Goal: Information Seeking & Learning: Learn about a topic

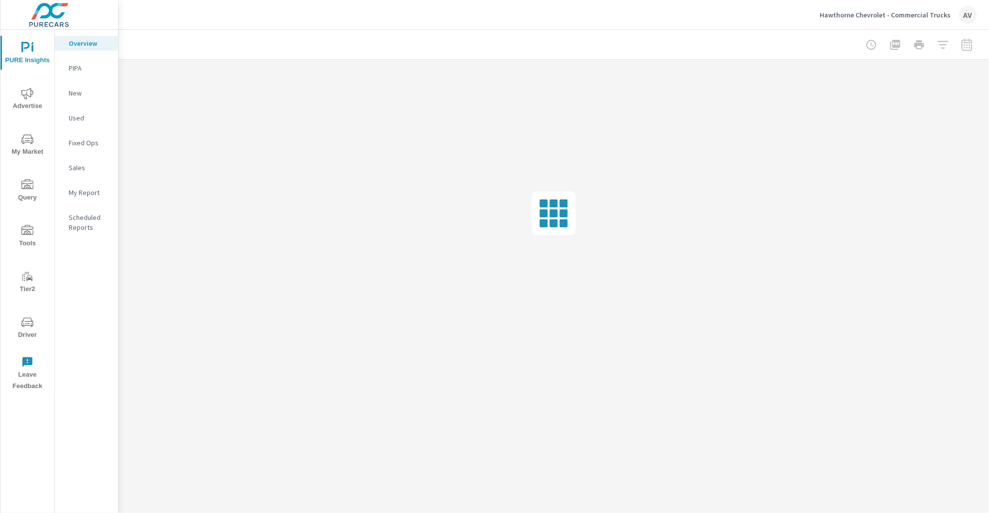
click at [26, 144] on icon "nav menu" at bounding box center [27, 139] width 12 height 12
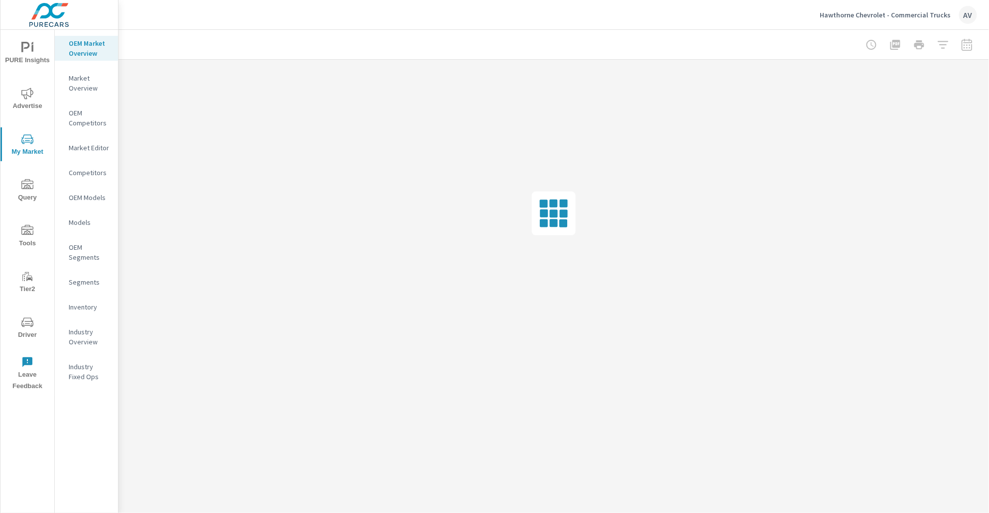
click at [25, 62] on span "PURE Insights" at bounding box center [27, 54] width 48 height 24
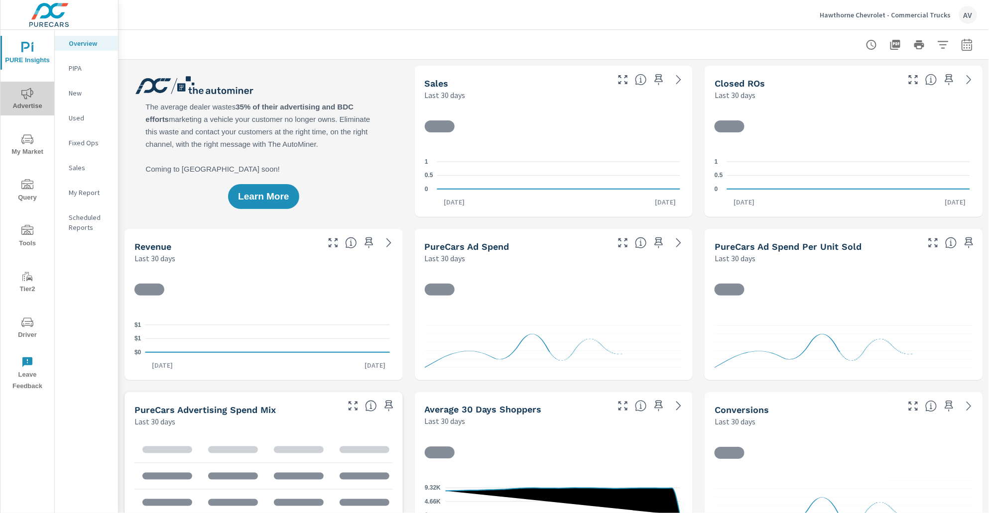
click at [30, 105] on span "Advertise" at bounding box center [27, 100] width 48 height 24
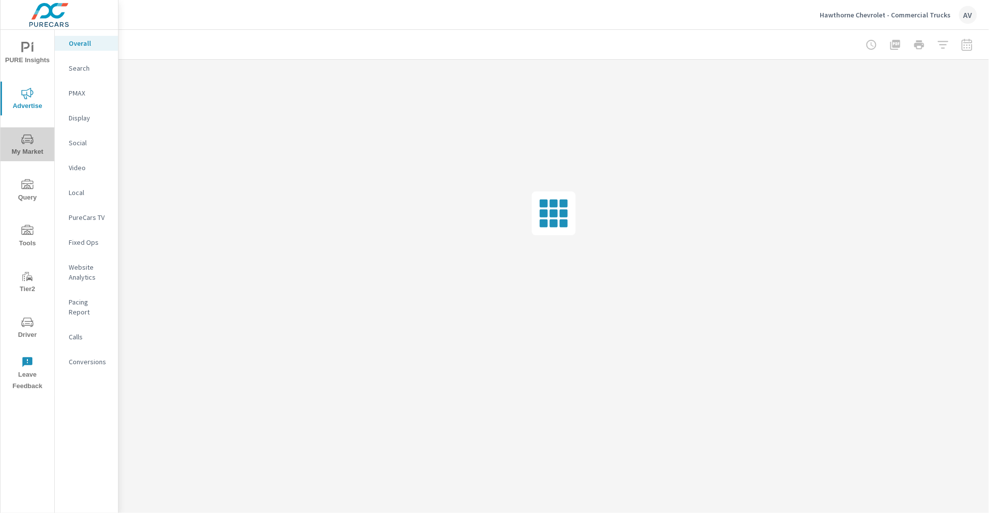
click at [28, 144] on icon "nav menu" at bounding box center [27, 139] width 12 height 12
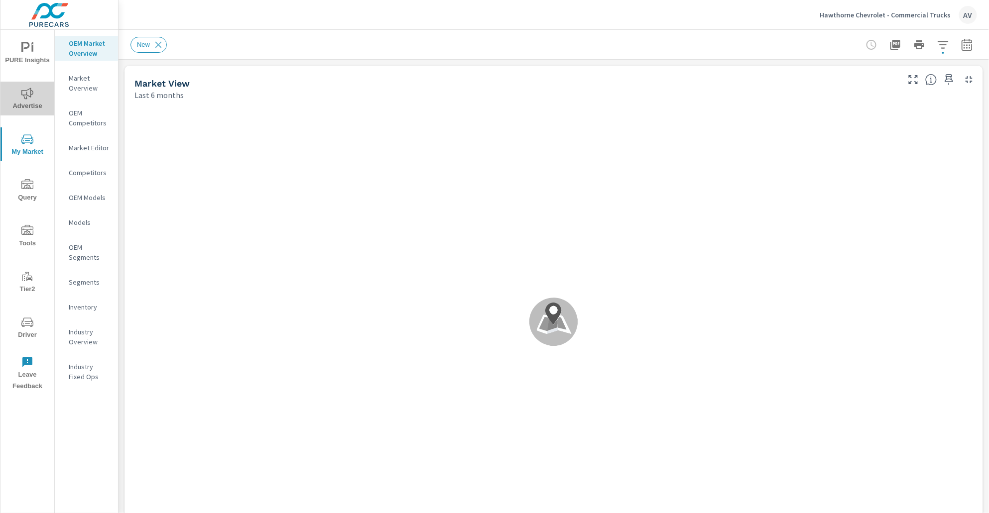
click at [37, 107] on span "Advertise" at bounding box center [27, 100] width 48 height 24
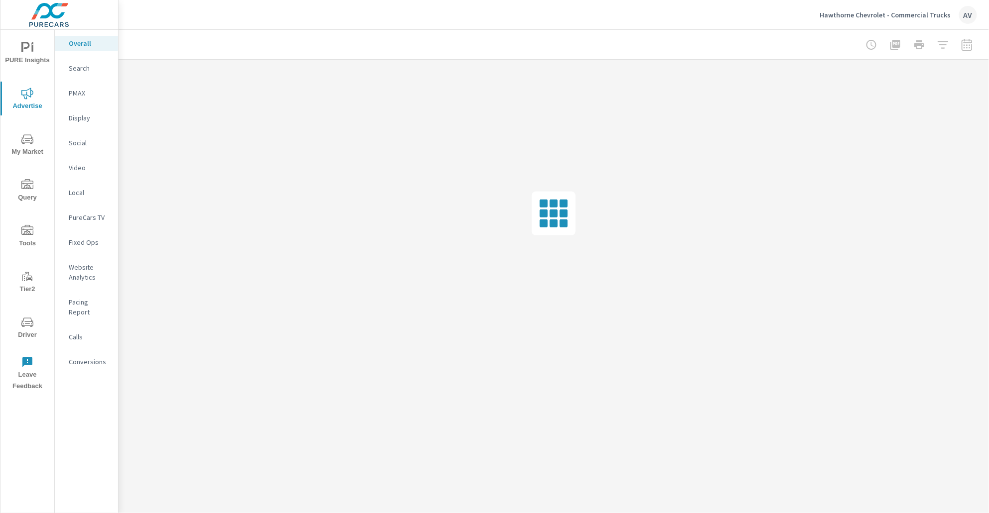
click at [81, 95] on p "PMAX" at bounding box center [89, 93] width 41 height 10
click at [26, 149] on span "My Market" at bounding box center [27, 145] width 48 height 24
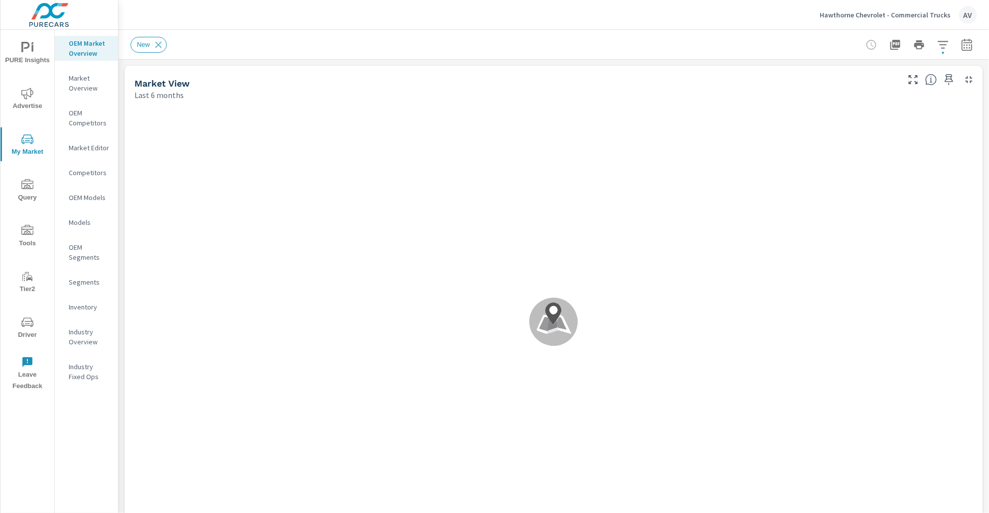
click at [83, 147] on p "Market Editor" at bounding box center [89, 148] width 41 height 10
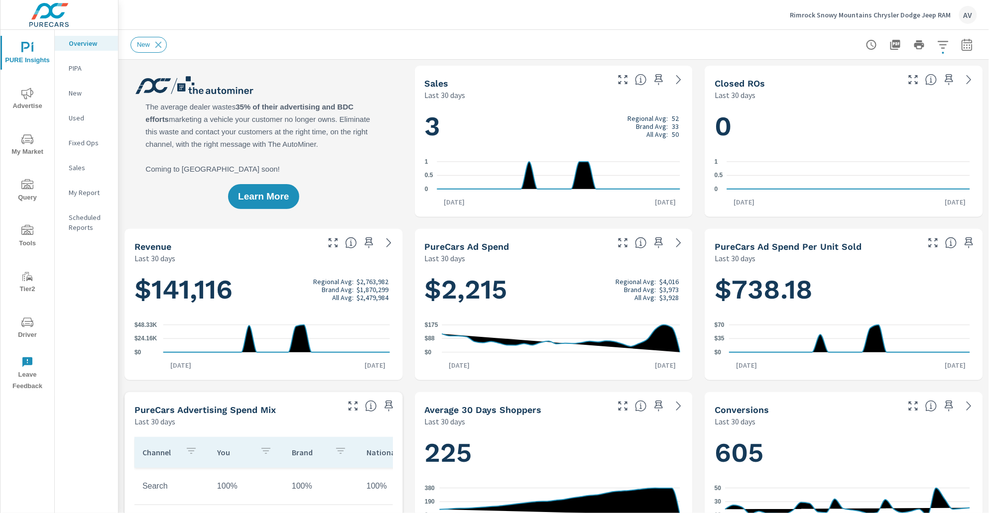
click at [388, 118] on div "Learn More" at bounding box center [264, 141] width 278 height 151
click at [14, 97] on span "Advertise" at bounding box center [27, 100] width 48 height 24
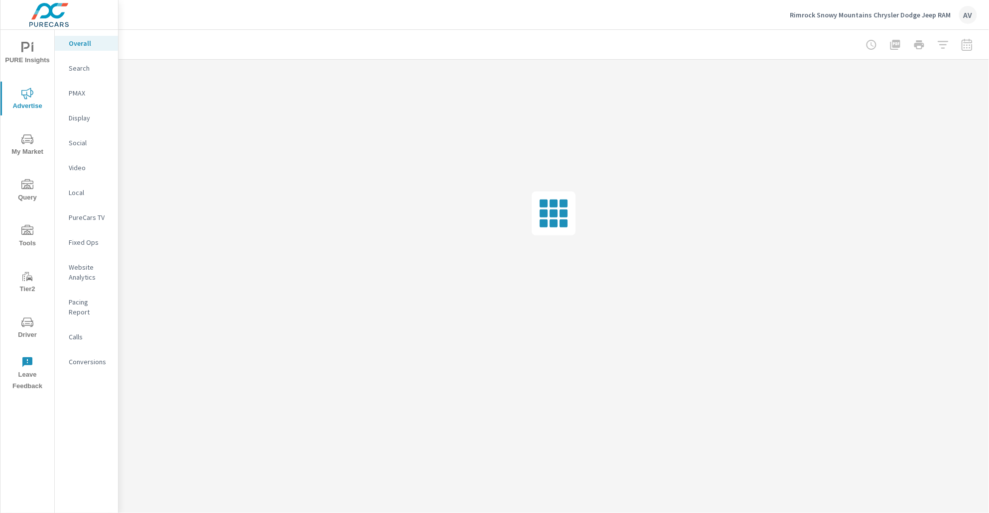
click at [31, 153] on span "My Market" at bounding box center [27, 145] width 48 height 24
click at [72, 85] on p "Market Overview" at bounding box center [89, 83] width 41 height 20
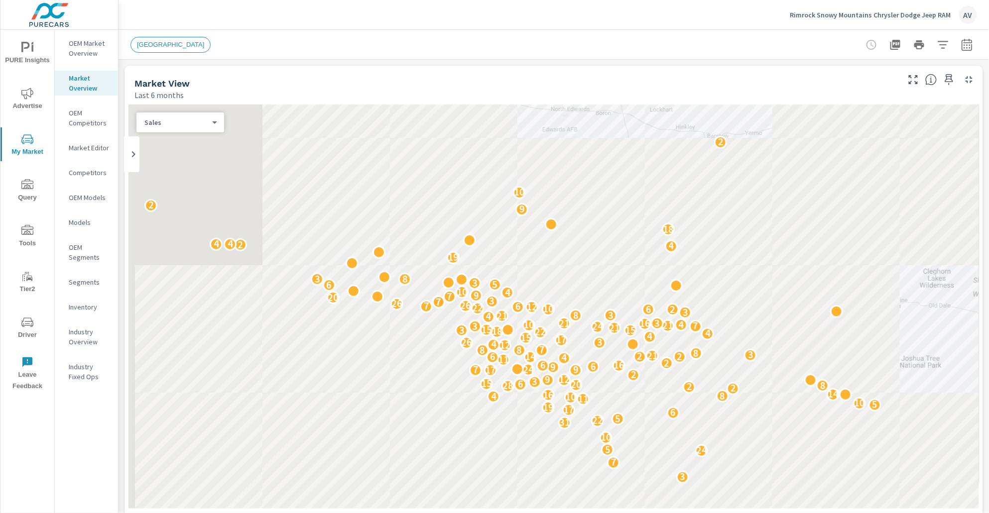
click at [937, 44] on icon "button" at bounding box center [943, 45] width 12 height 12
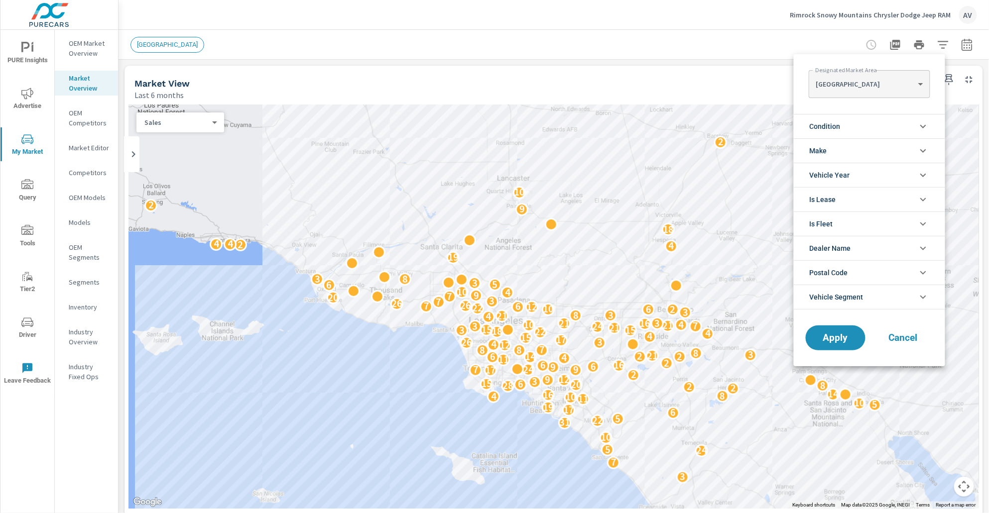
click at [899, 80] on body "PURE Insights Advertise My Market Query Tools Tier2 Driver Leave Feedback OEM M…" at bounding box center [494, 256] width 989 height 513
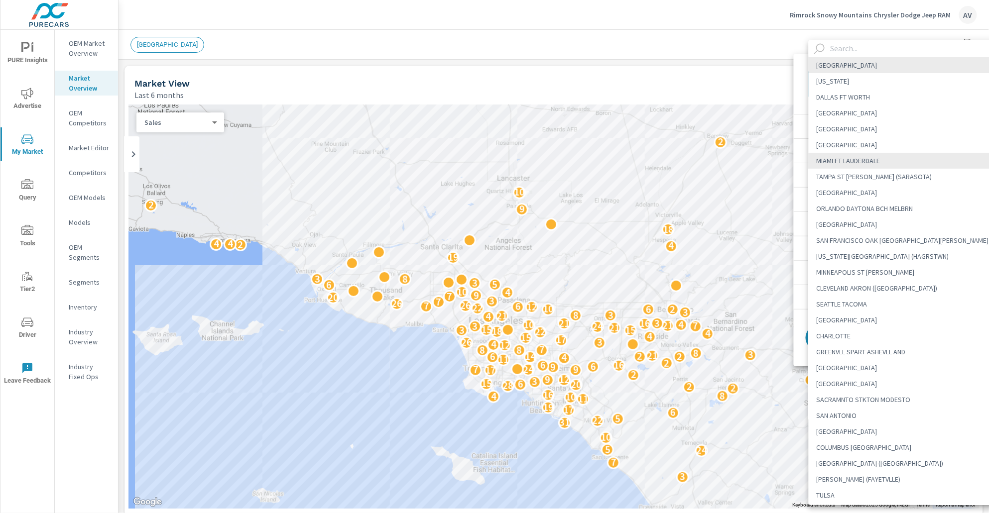
click at [845, 52] on input "text" at bounding box center [916, 48] width 179 height 17
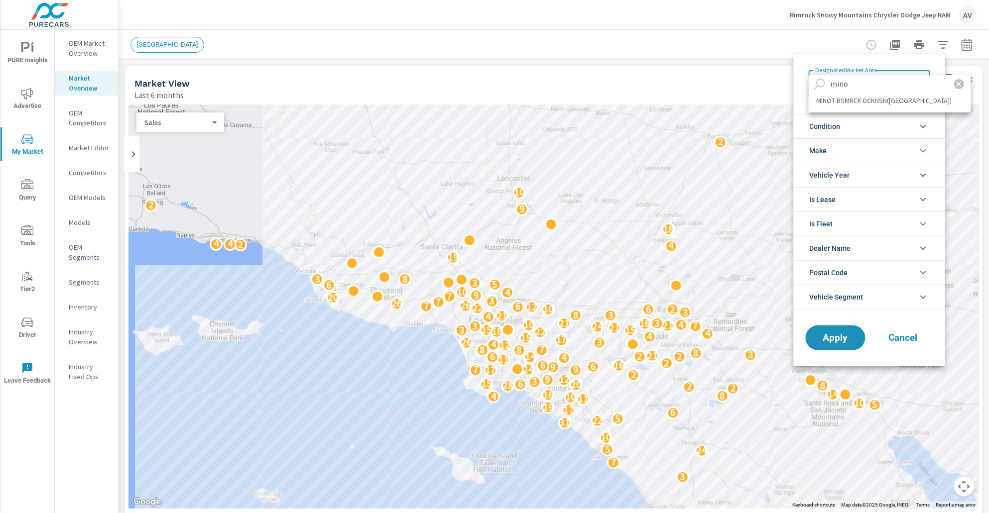
type input "mino"
click at [860, 101] on li "MINOT BSMRCK DCKNSN([GEOGRAPHIC_DATA])" at bounding box center [890, 101] width 162 height 16
type Area "MINOT BSMRCK DCKNSN([GEOGRAPHIC_DATA])"
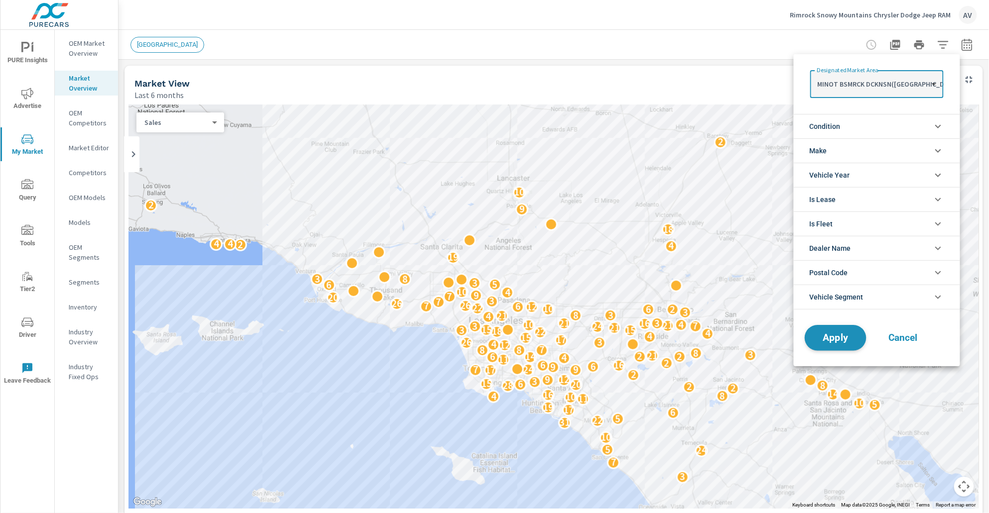
click at [830, 338] on span "Apply" at bounding box center [835, 338] width 41 height 9
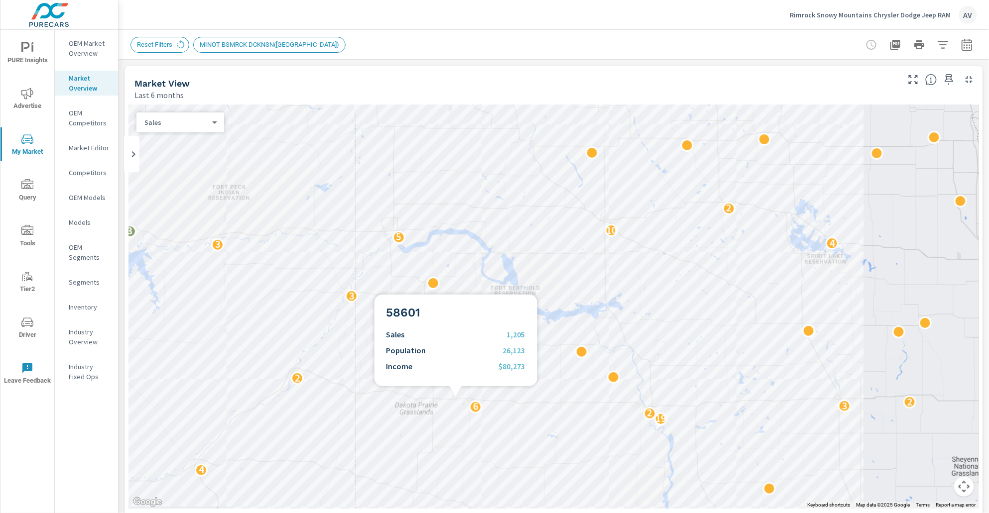
click at [456, 398] on div "7 2 3 8 2 2 3 2 3 2 2 2 2 5 9 2 2 2 21 4 4 2 5 5 4 5 19 4 2 10 6 3 2 2 2 3 8 3 …" at bounding box center [553, 307] width 851 height 404
click at [457, 394] on div "7 2 3 8 2 2 3 2 3 2 2 2 2 5 9 2 2 2 21 4 4 2 5 5 4 5 19 4 2 10 6 3 2 2 2 3 8 3 …" at bounding box center [553, 307] width 851 height 404
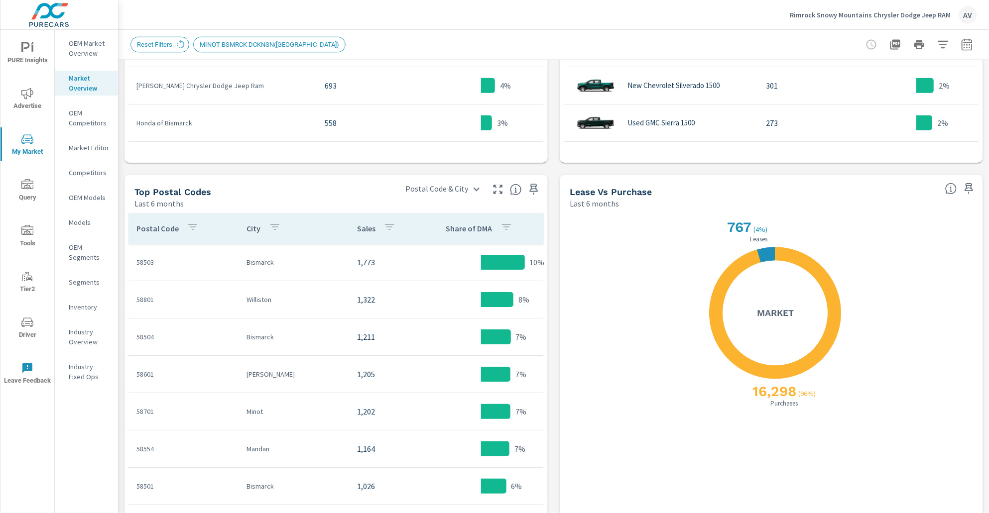
scroll to position [703, 0]
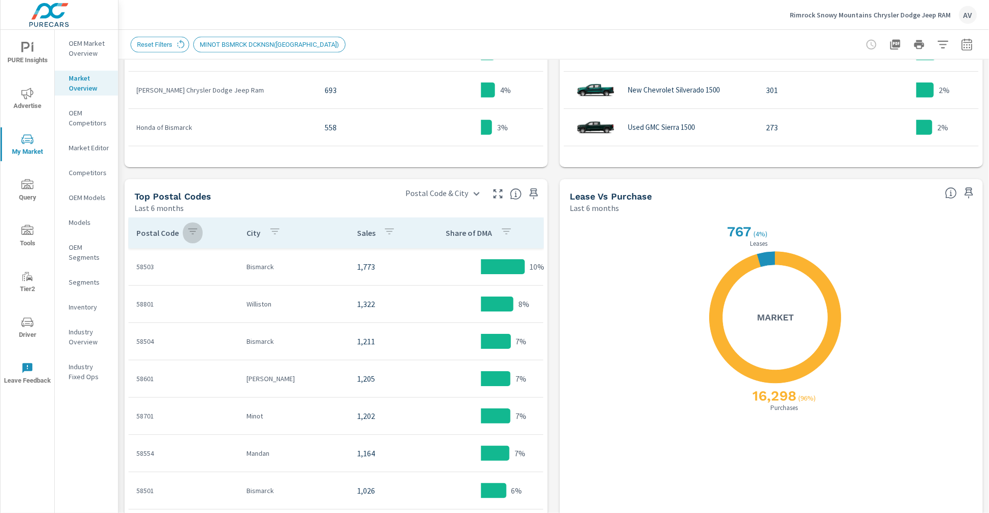
click at [198, 231] on button "button" at bounding box center [193, 233] width 20 height 23
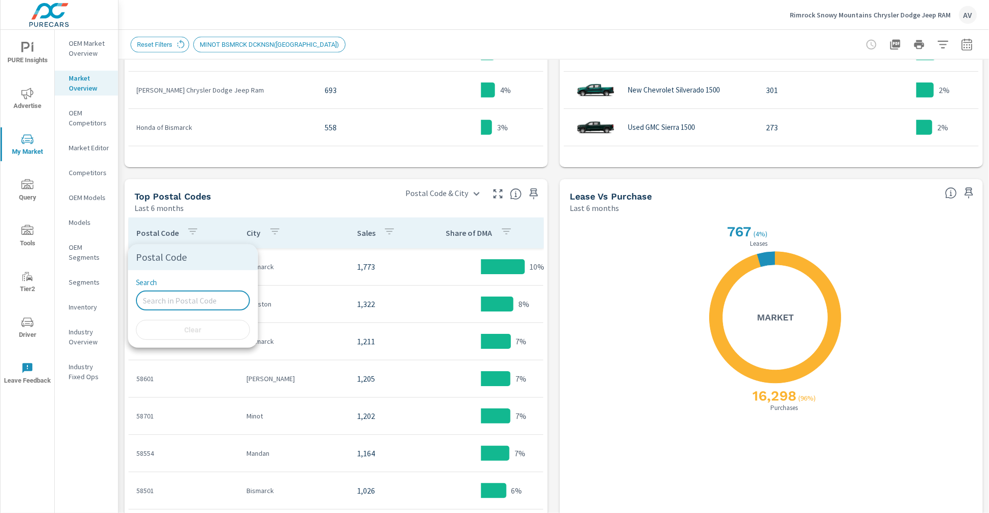
click at [196, 300] on input "Search" at bounding box center [193, 301] width 114 height 20
click at [554, 177] on div at bounding box center [494, 256] width 989 height 513
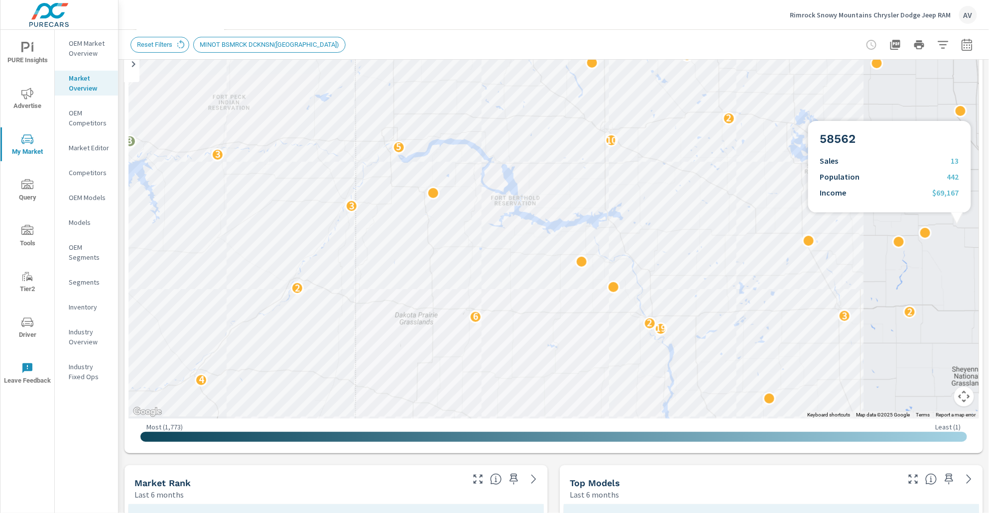
scroll to position [0, 0]
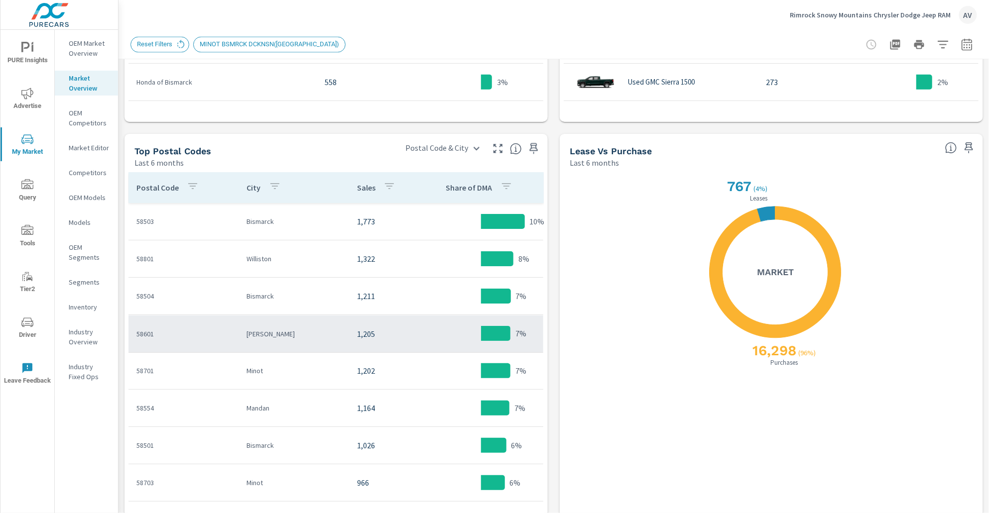
scroll to position [771, 0]
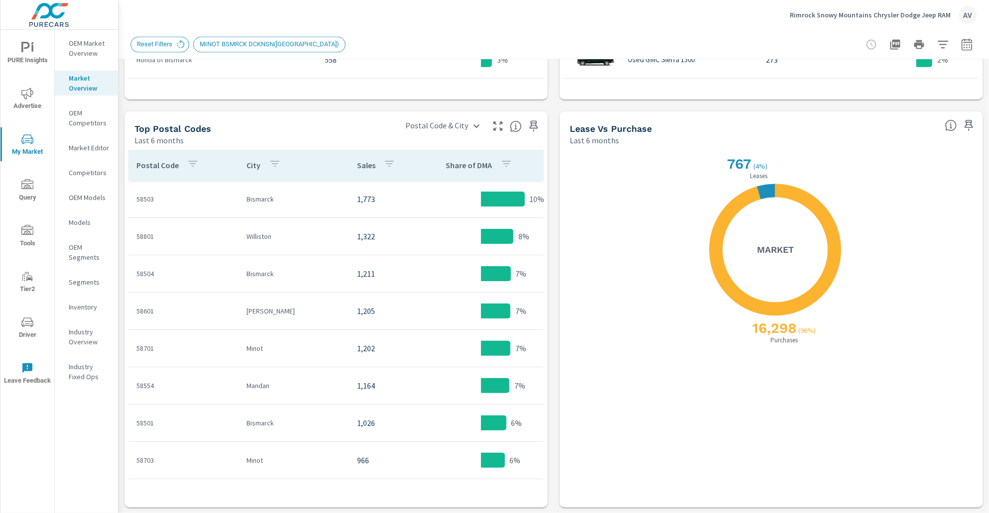
click at [155, 133] on div "Top Postal Codes" at bounding box center [172, 129] width 77 height 11
click at [187, 160] on icon "button" at bounding box center [193, 164] width 12 height 12
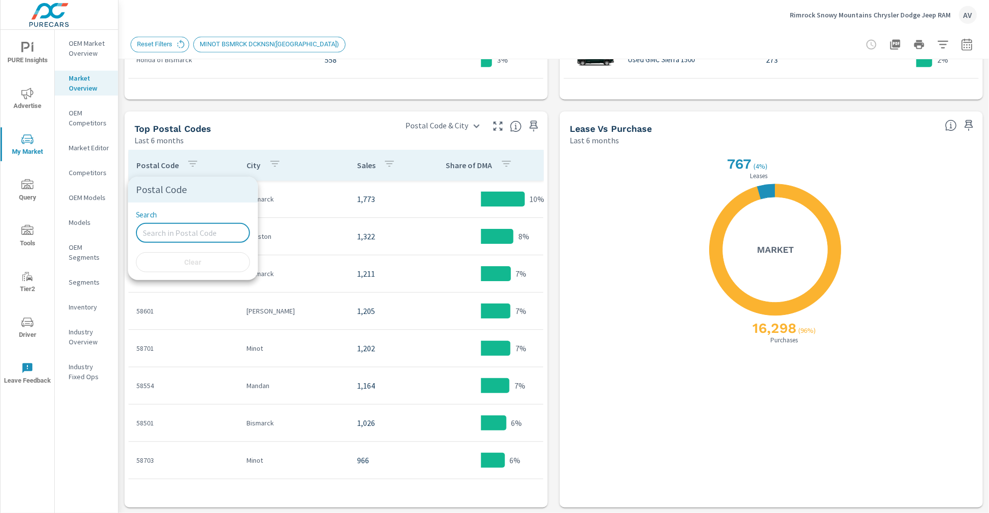
click at [189, 228] on input "Search" at bounding box center [193, 233] width 114 height 20
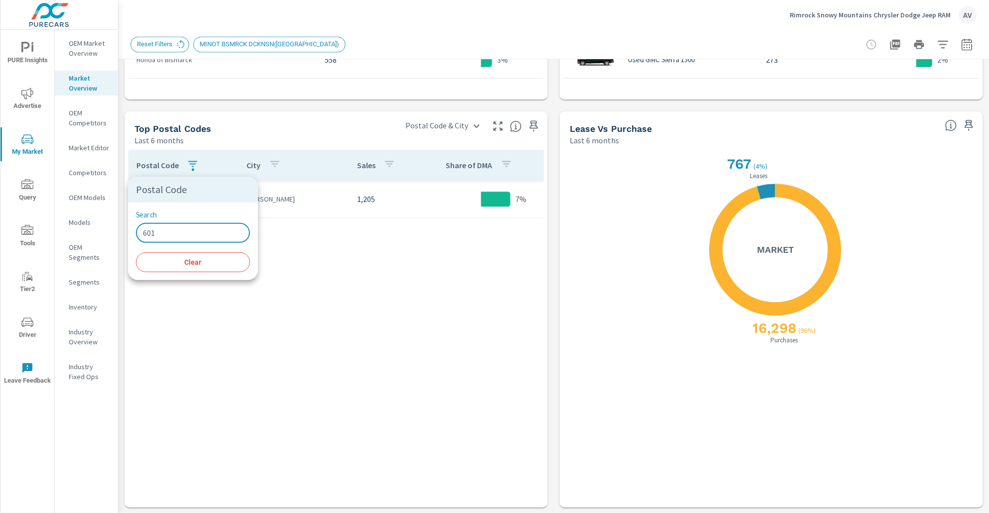
type input "601"
click at [401, 295] on div at bounding box center [494, 256] width 989 height 513
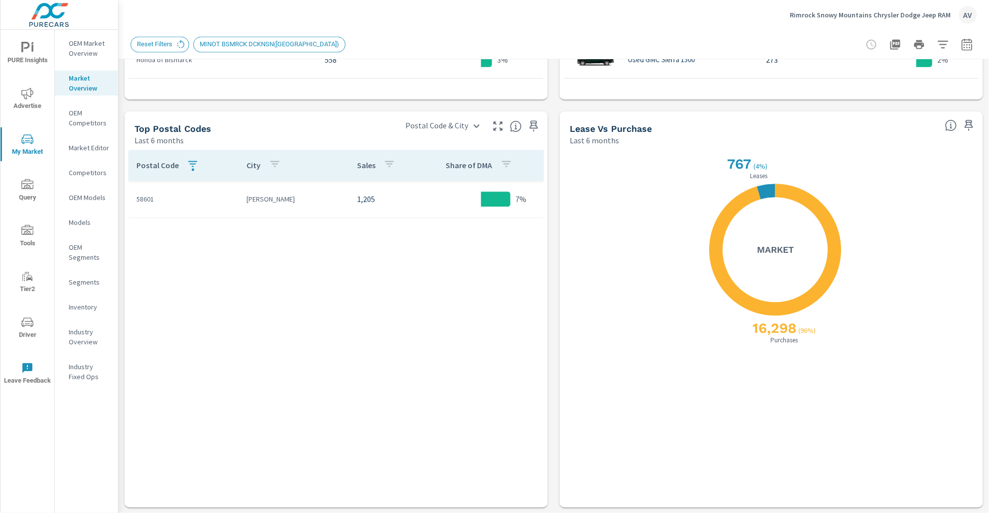
click at [192, 162] on icon "button" at bounding box center [193, 164] width 12 height 12
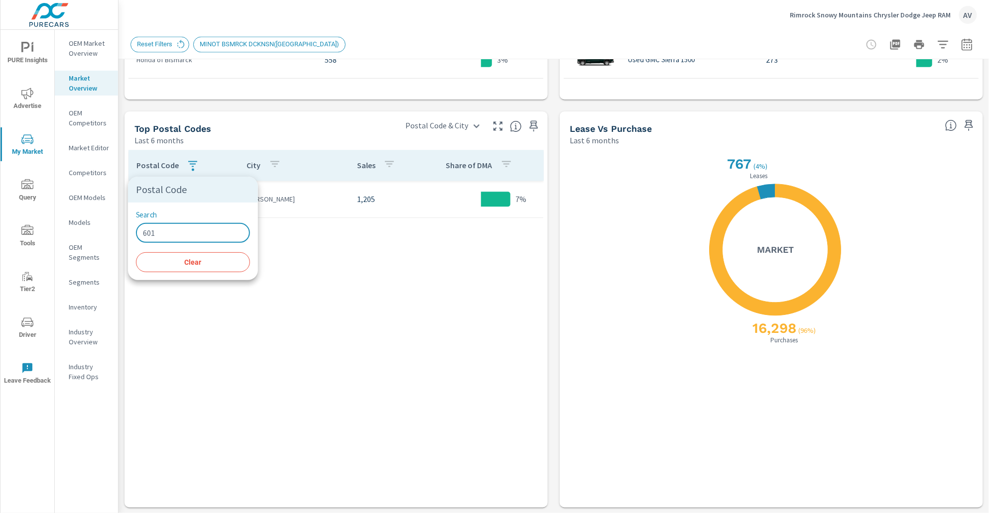
drag, startPoint x: 158, startPoint y: 230, endPoint x: 138, endPoint y: 232, distance: 20.5
click at [138, 232] on input "601" at bounding box center [193, 233] width 114 height 20
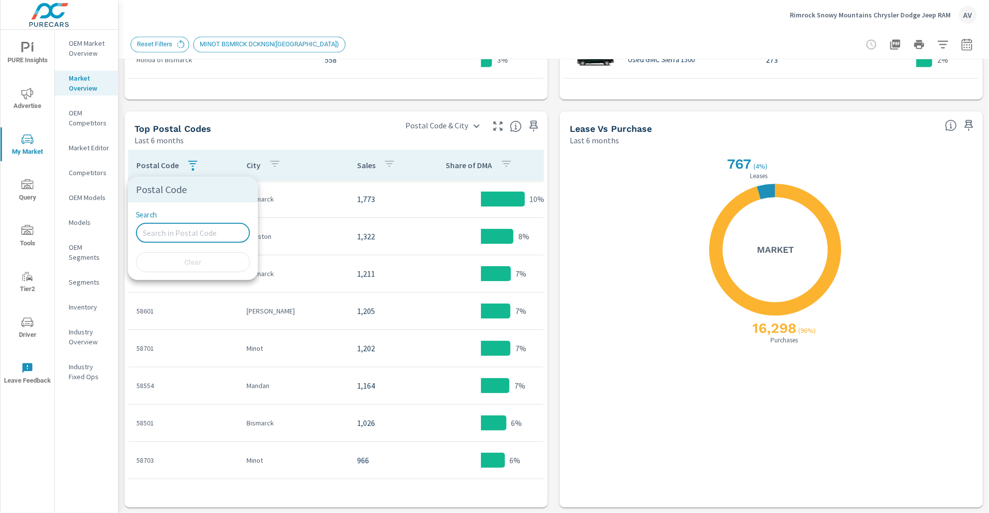
click at [545, 288] on div at bounding box center [494, 256] width 989 height 513
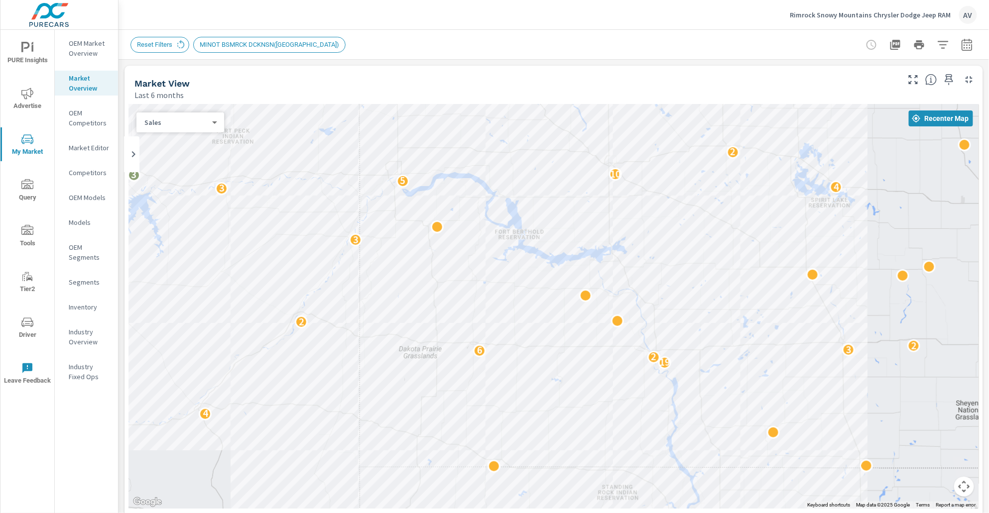
drag, startPoint x: 358, startPoint y: 310, endPoint x: 567, endPoint y: 297, distance: 210.1
click at [563, 297] on div "7 2 2 3 2 8 2 2 3 2 3 2 2 5 4 13 2 7 2 14 8 4 5 2 4 2 2 2 5 9 2 2 4 2 5 5 4 2 3…" at bounding box center [553, 307] width 851 height 404
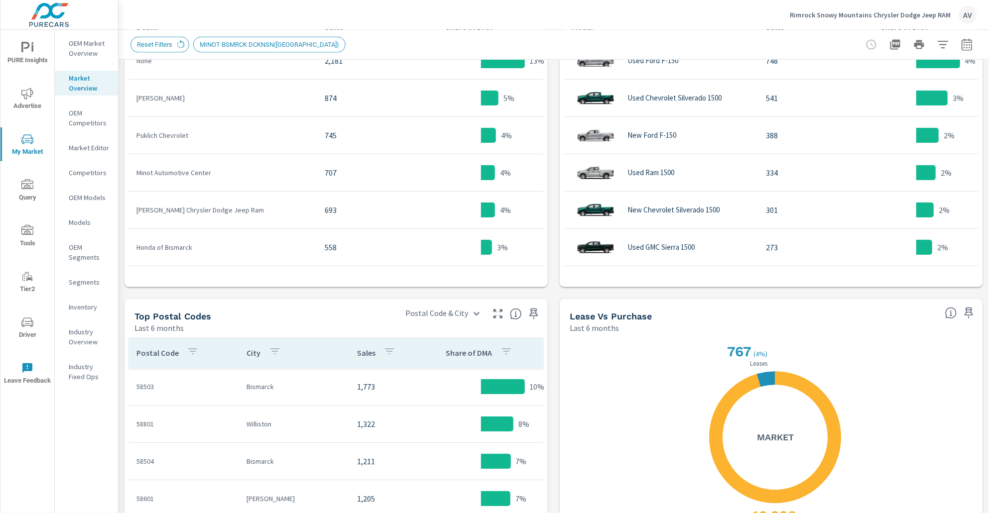
scroll to position [583, 0]
click at [961, 46] on icon "button" at bounding box center [967, 45] width 12 height 12
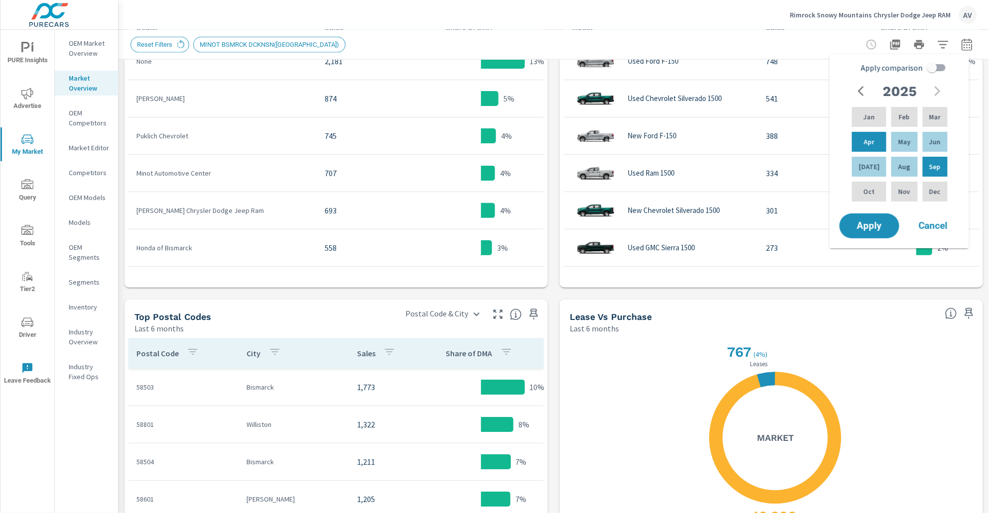
click at [934, 67] on input "Apply comparison" at bounding box center [932, 67] width 57 height 19
checkbox input "true"
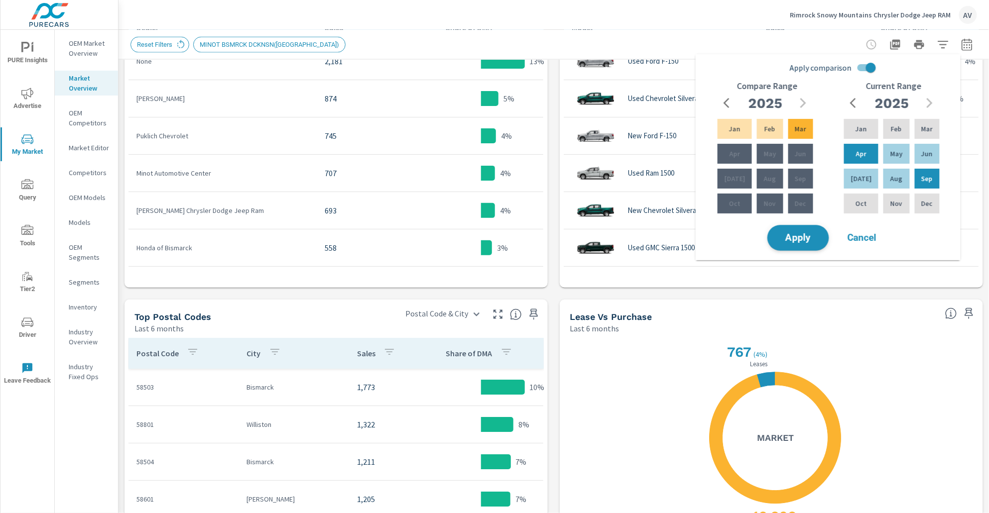
click at [790, 242] on span "Apply" at bounding box center [798, 238] width 41 height 9
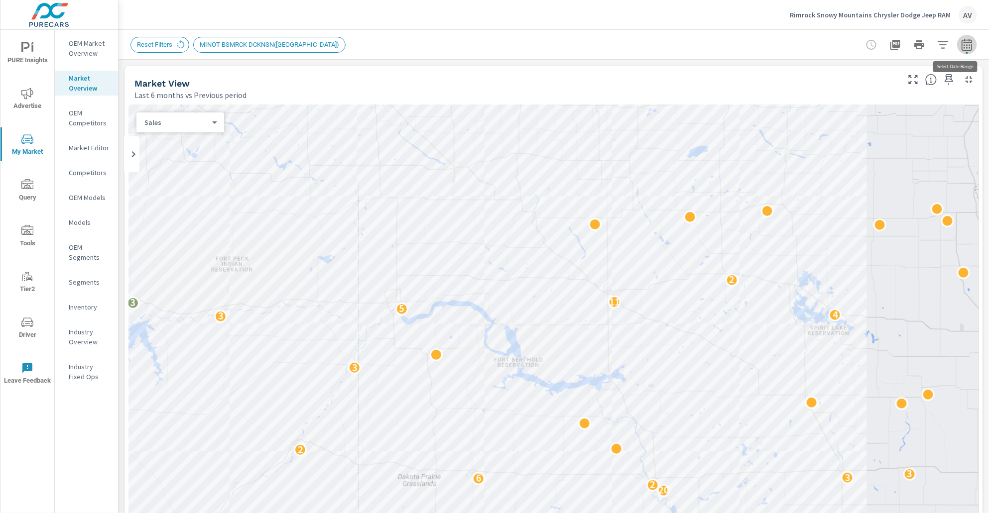
click at [962, 47] on icon "button" at bounding box center [967, 45] width 12 height 12
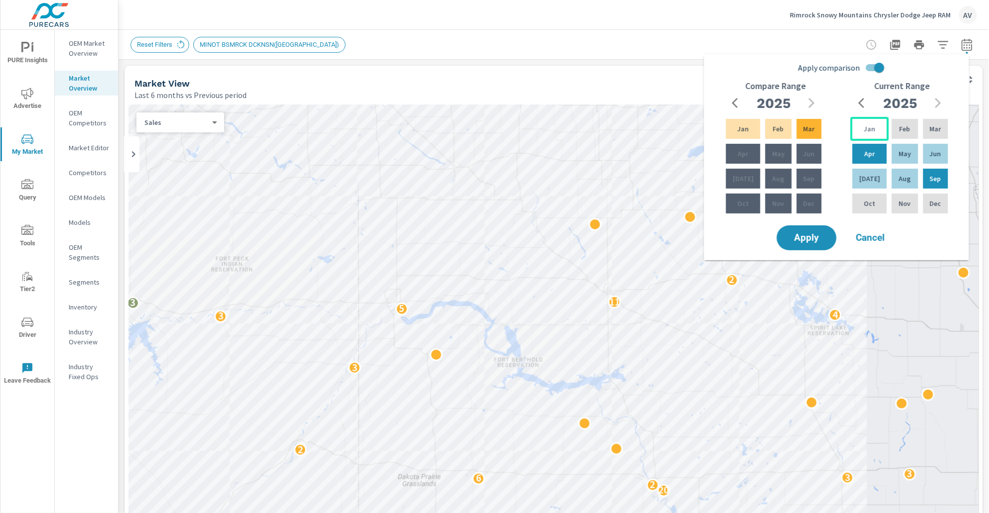
click at [873, 130] on div "Jan" at bounding box center [870, 129] width 38 height 24
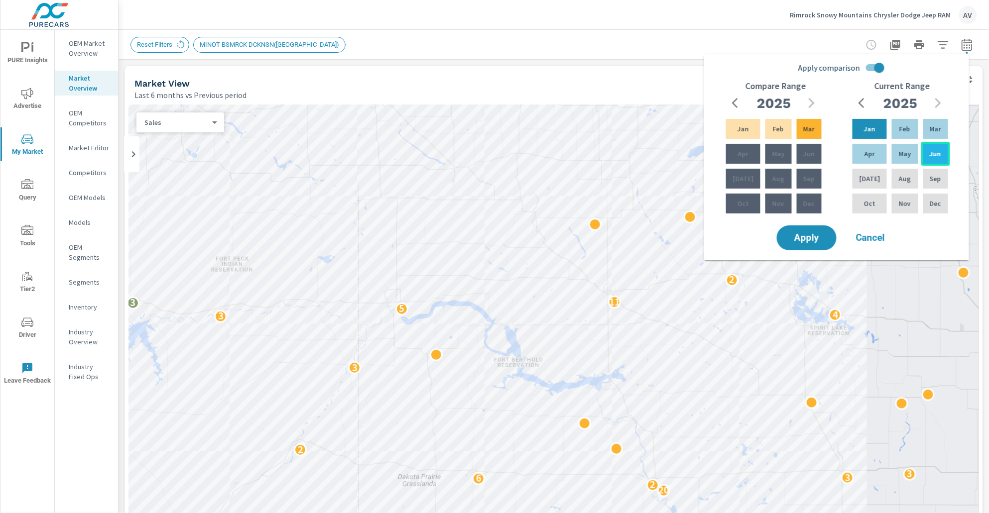
click at [931, 156] on p "Jun" at bounding box center [935, 154] width 11 height 10
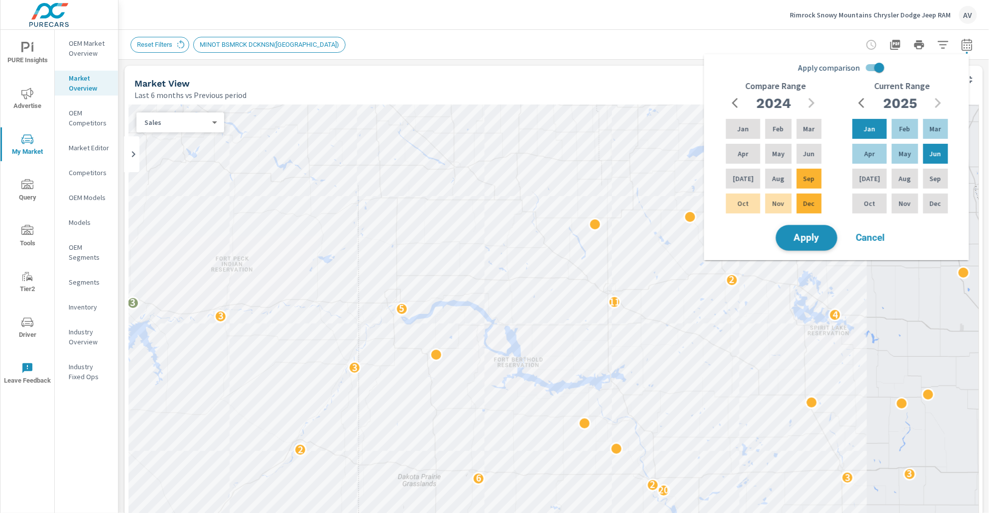
click at [817, 241] on span "Apply" at bounding box center [806, 238] width 41 height 9
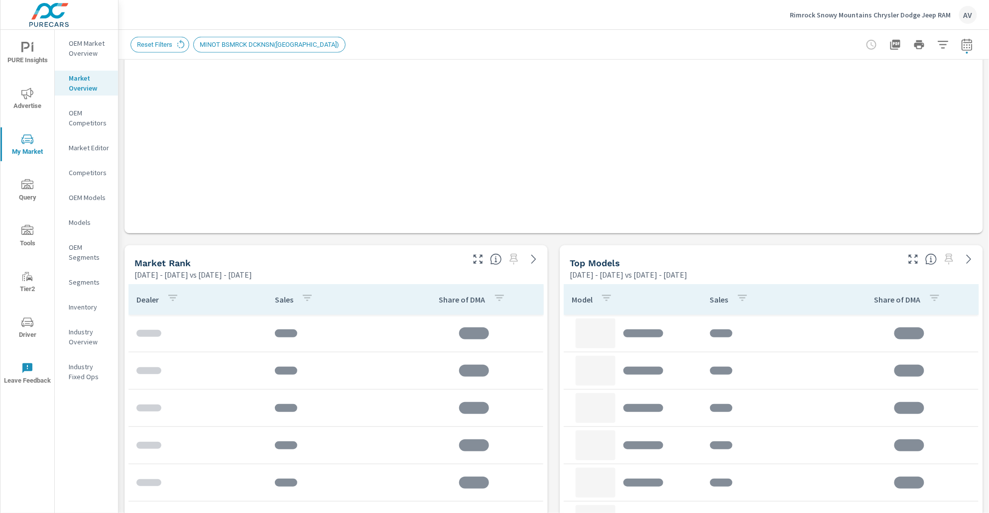
scroll to position [520, 0]
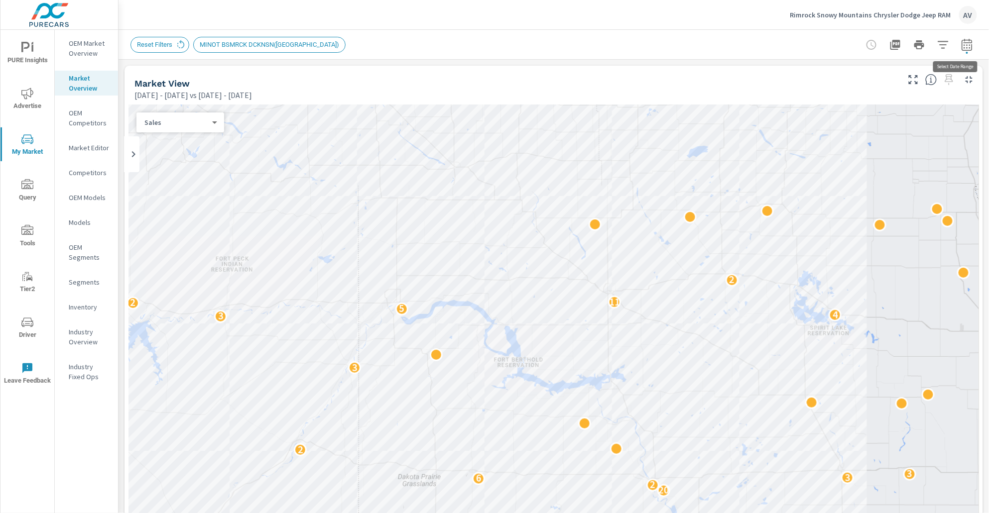
click at [961, 47] on icon "button" at bounding box center [967, 45] width 12 height 12
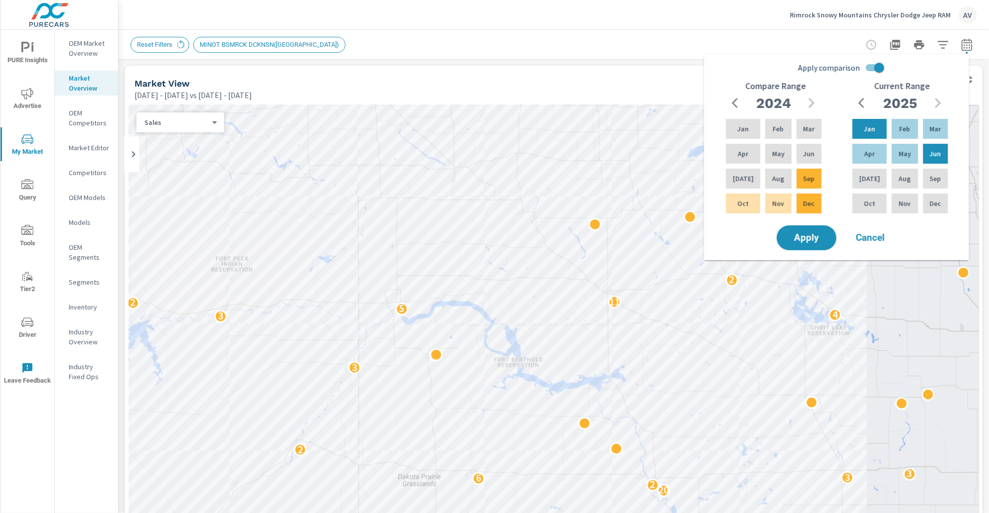
click at [671, 79] on div "Market View" at bounding box center [515, 83] width 763 height 11
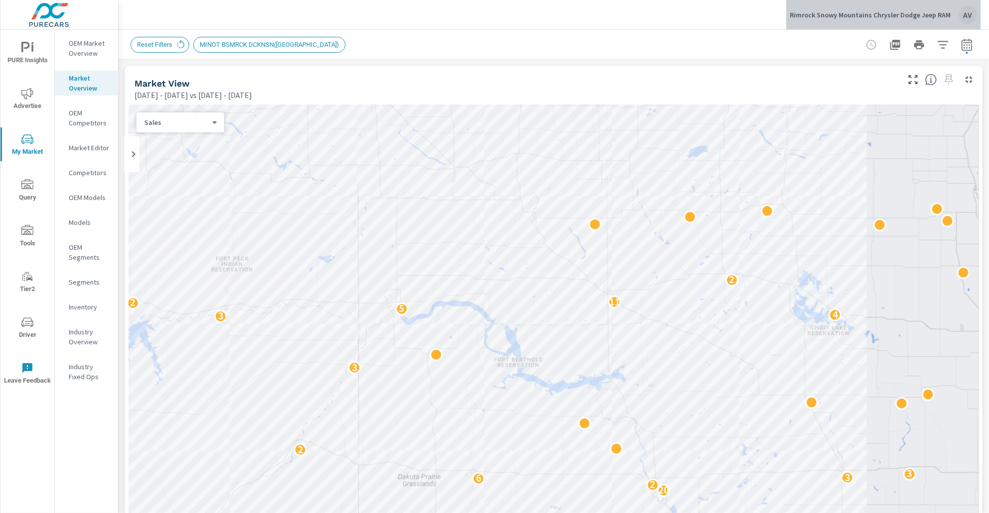
click at [966, 14] on div "AV" at bounding box center [968, 15] width 18 height 18
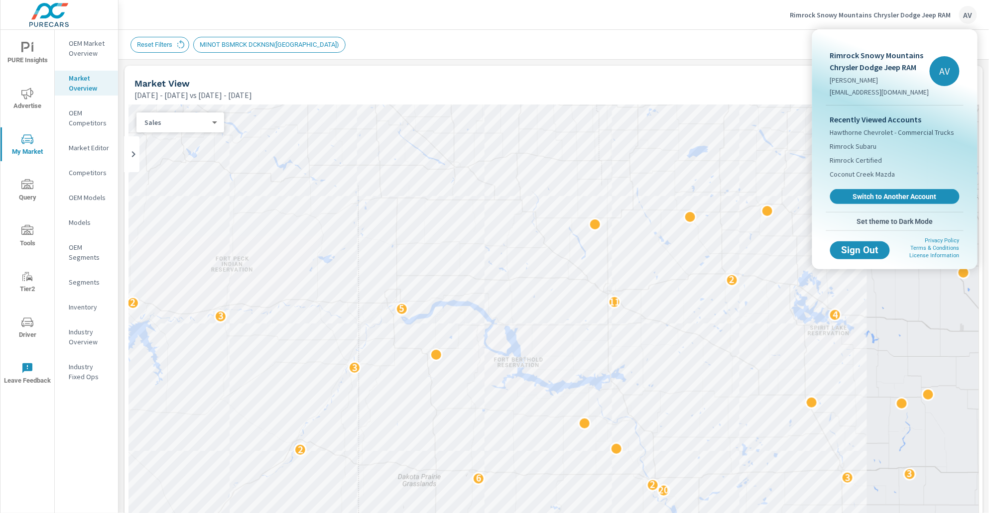
click at [526, 83] on div at bounding box center [494, 256] width 989 height 513
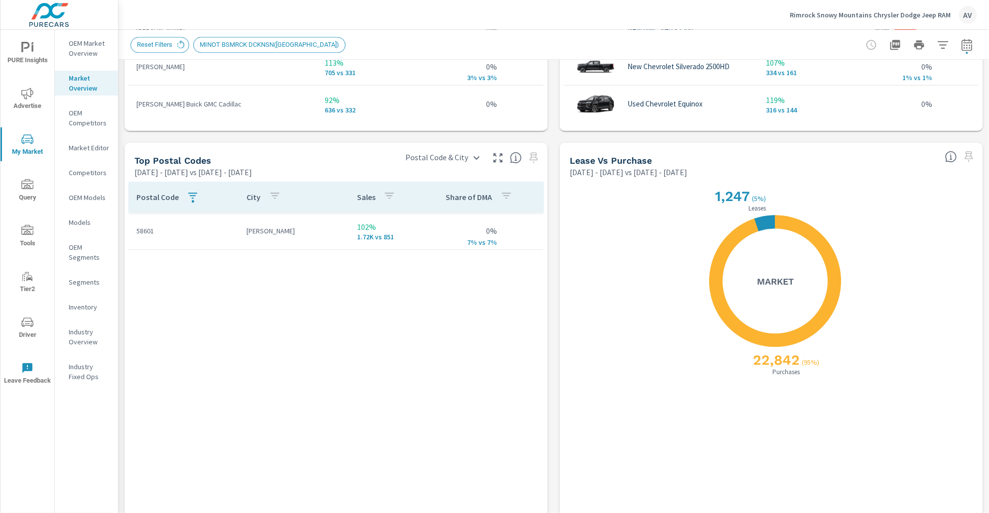
scroll to position [987, 0]
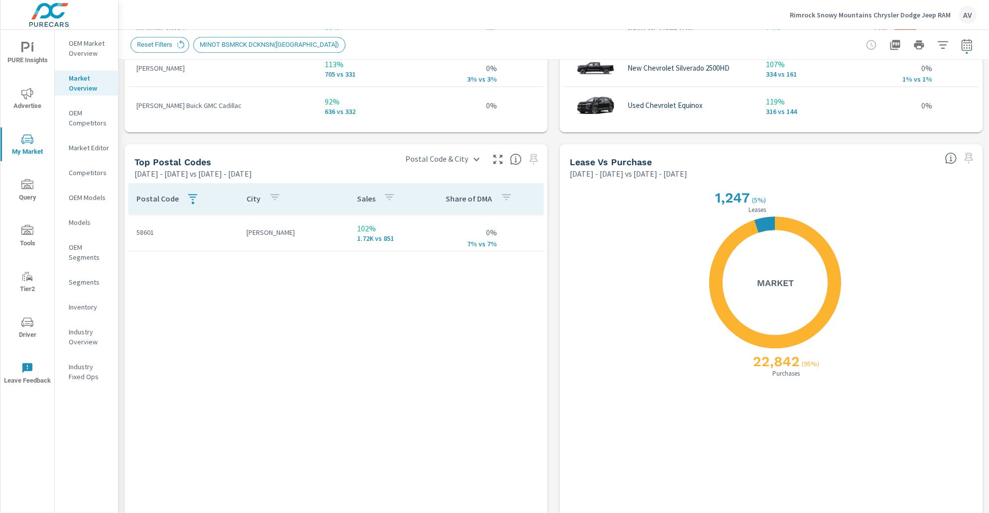
click at [188, 197] on icon "button" at bounding box center [193, 197] width 12 height 12
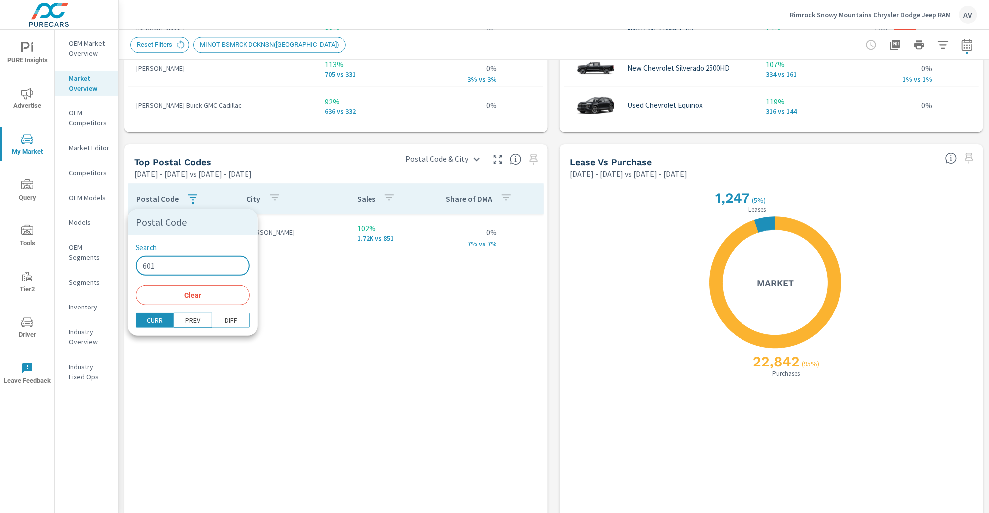
drag, startPoint x: 180, startPoint y: 265, endPoint x: 102, endPoint y: 257, distance: 78.6
click at [102, 257] on div "Postal Code Search 601 ​ Clear CURR PREV DIFF" at bounding box center [494, 256] width 989 height 513
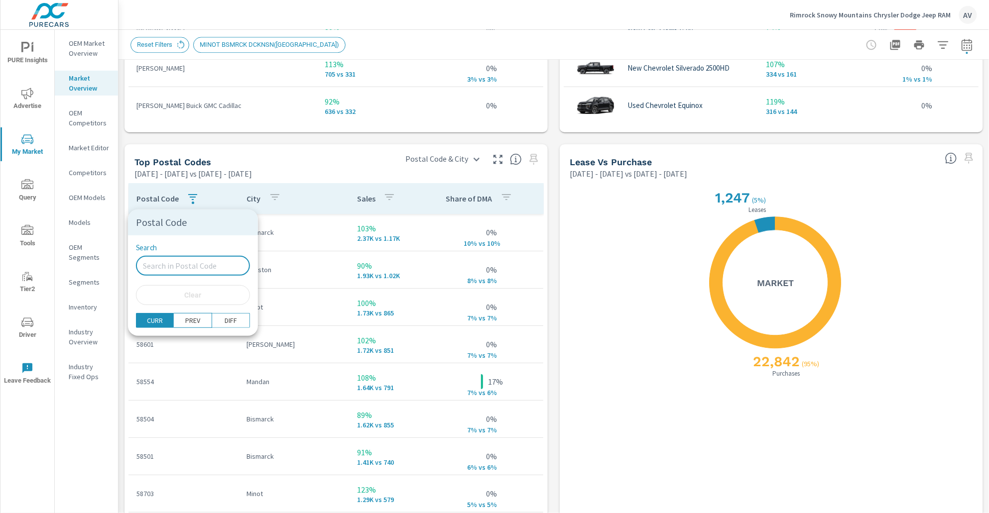
click at [351, 155] on div at bounding box center [494, 256] width 989 height 513
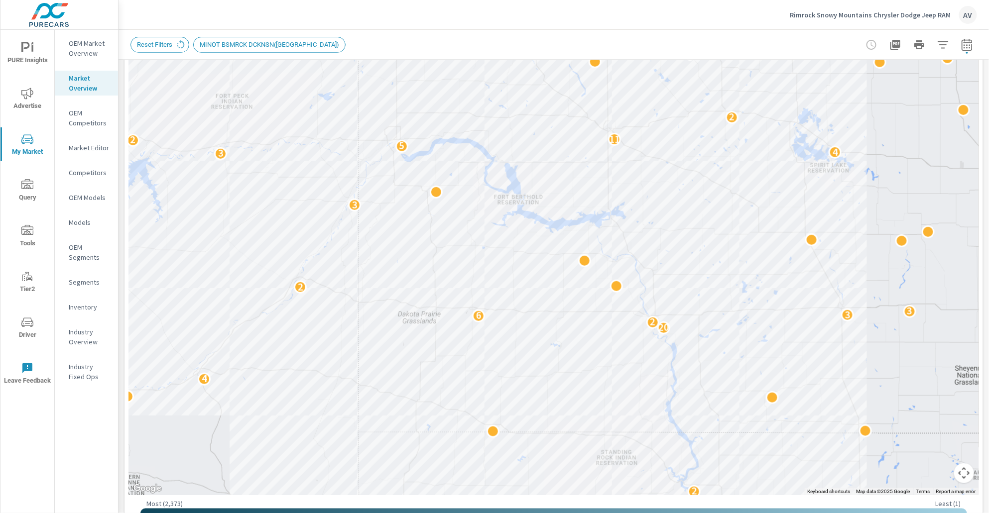
scroll to position [151, 0]
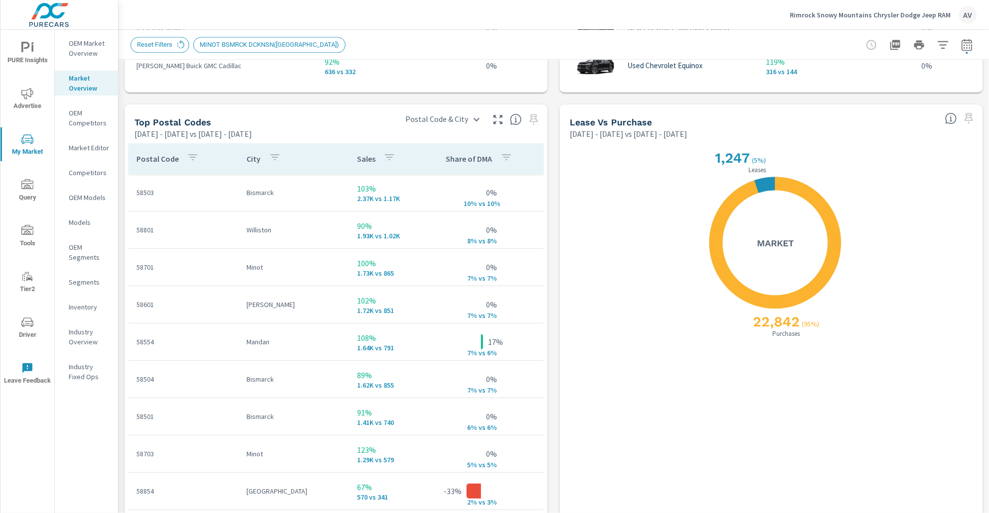
scroll to position [1029, 0]
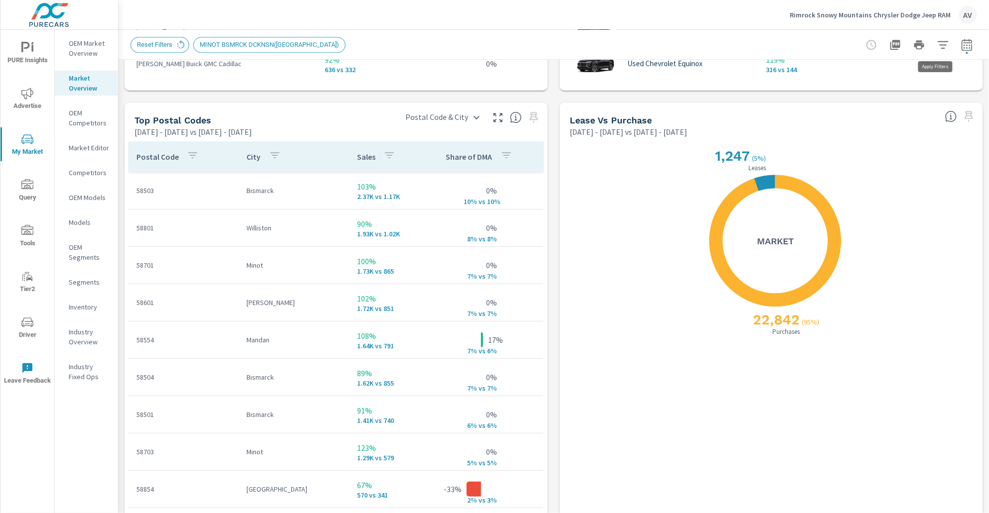
click at [938, 44] on icon "button" at bounding box center [943, 44] width 10 height 7
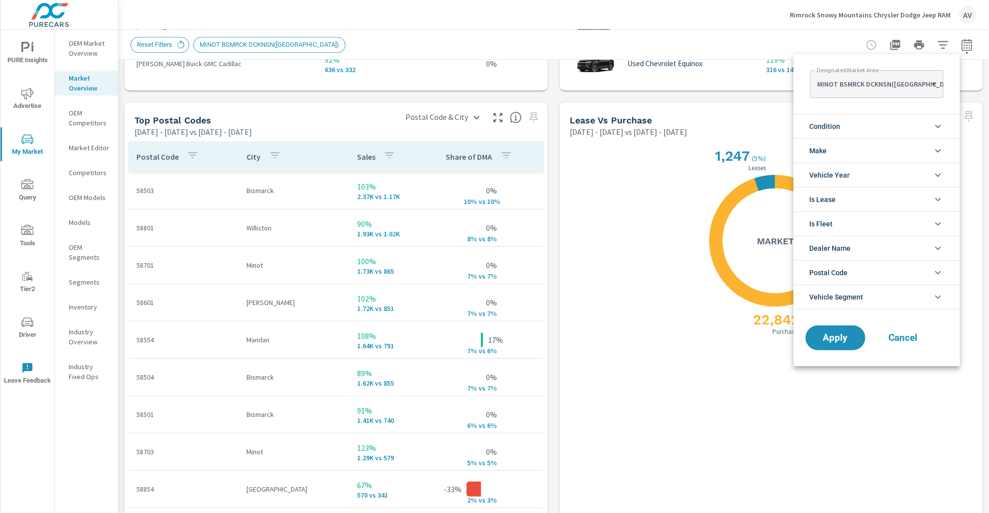
click at [931, 88] on div "Designated Market Area MINOT BSMRCK DCKNSN(WLSTN) MINOT BSMRCK DCKNSN(WLSTN) ​" at bounding box center [877, 82] width 166 height 56
click at [912, 340] on span "Cancel" at bounding box center [904, 338] width 40 height 9
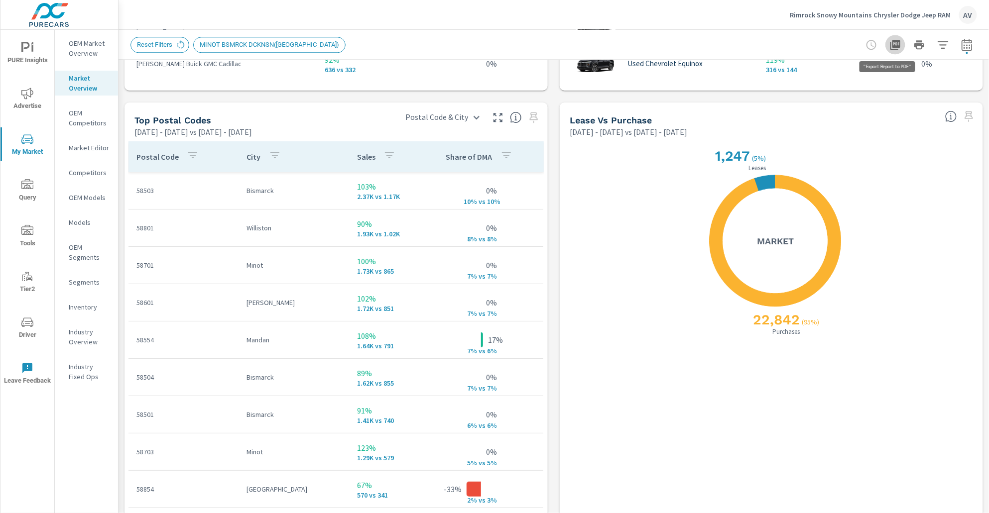
click at [889, 47] on icon "button" at bounding box center [895, 45] width 12 height 12
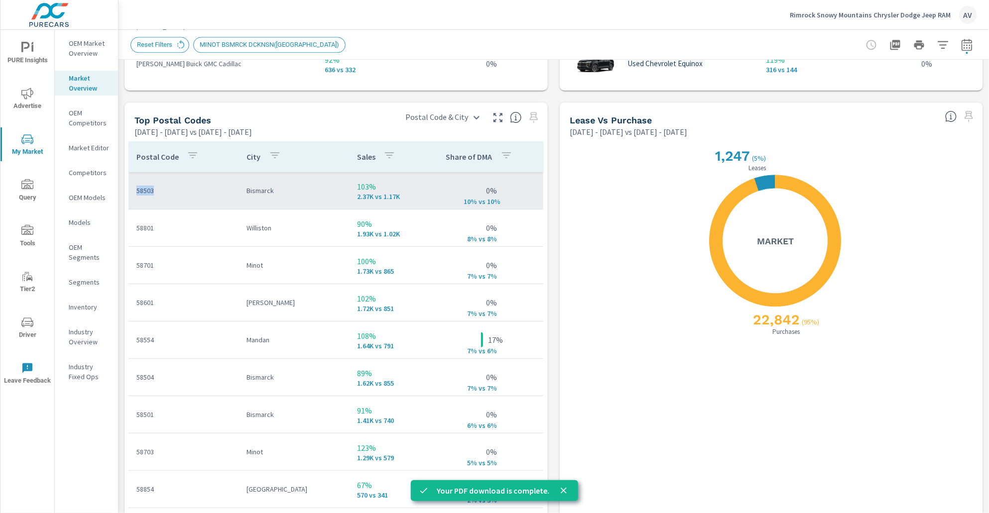
drag, startPoint x: 154, startPoint y: 191, endPoint x: 132, endPoint y: 191, distance: 21.4
click at [132, 191] on td "58503" at bounding box center [183, 191] width 111 height 26
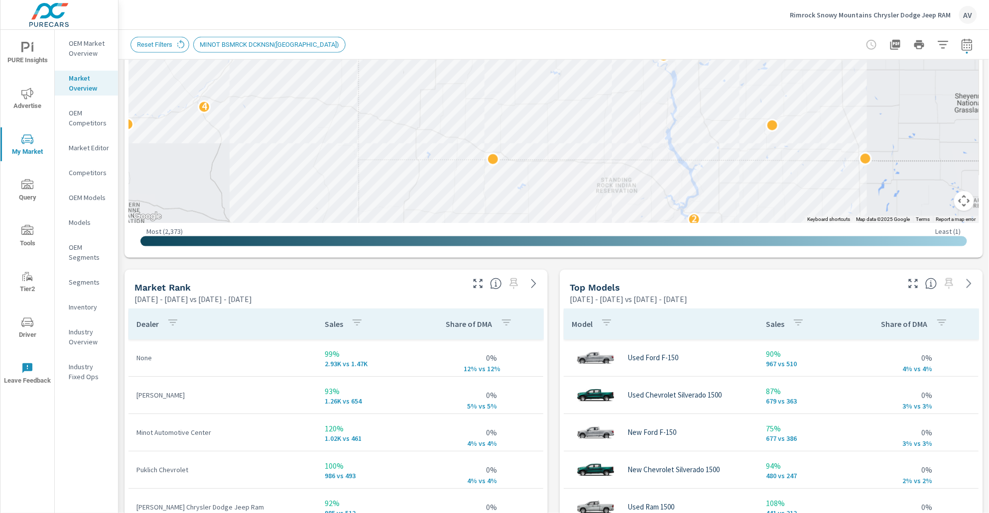
scroll to position [496, 0]
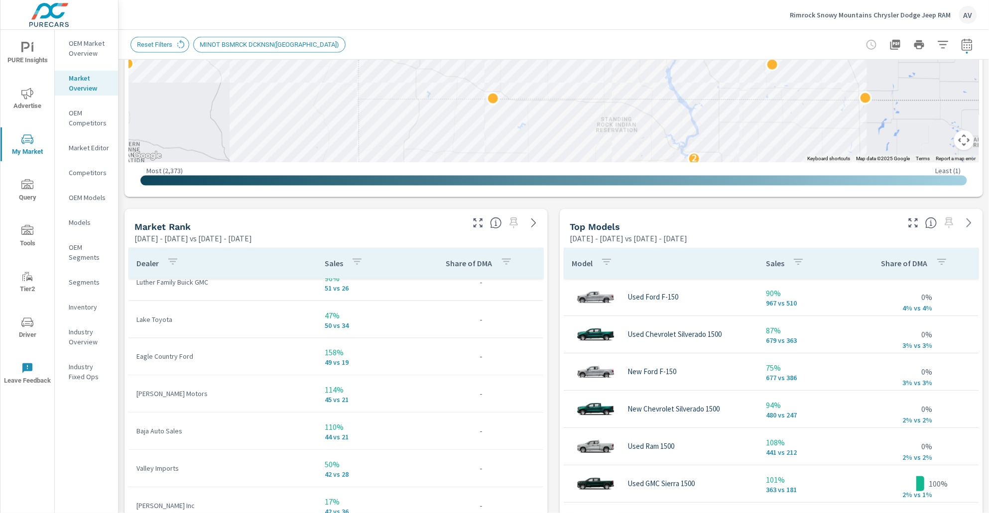
scroll to position [2262, 0]
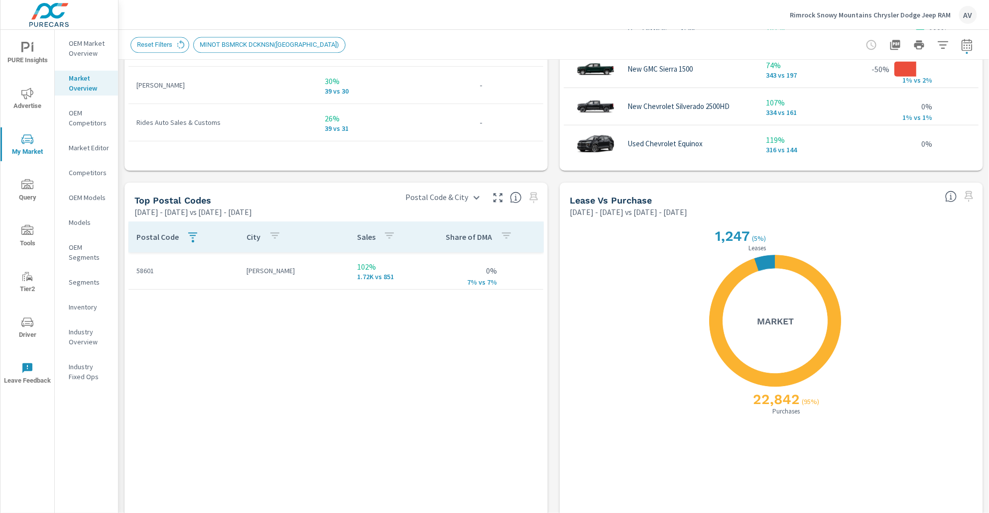
scroll to position [1047, 0]
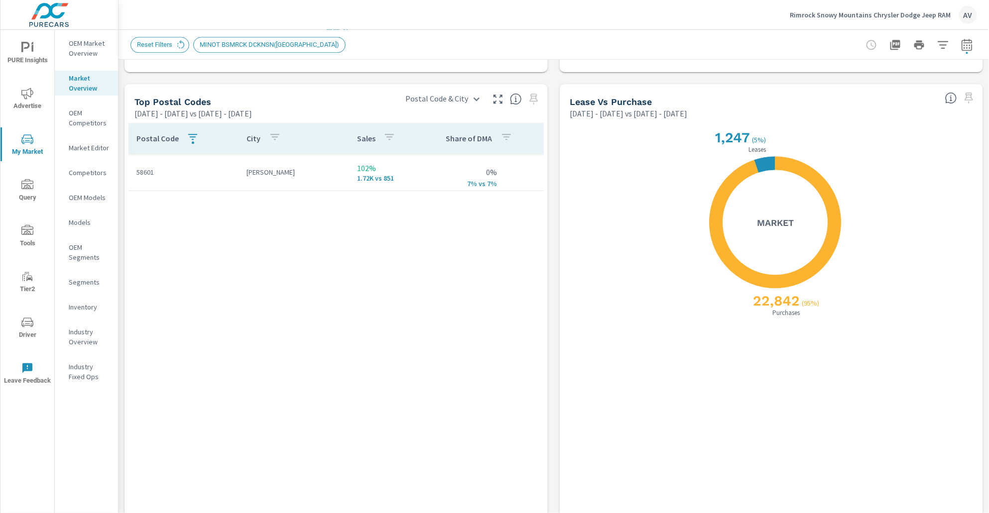
click at [192, 139] on icon "button" at bounding box center [193, 137] width 12 height 12
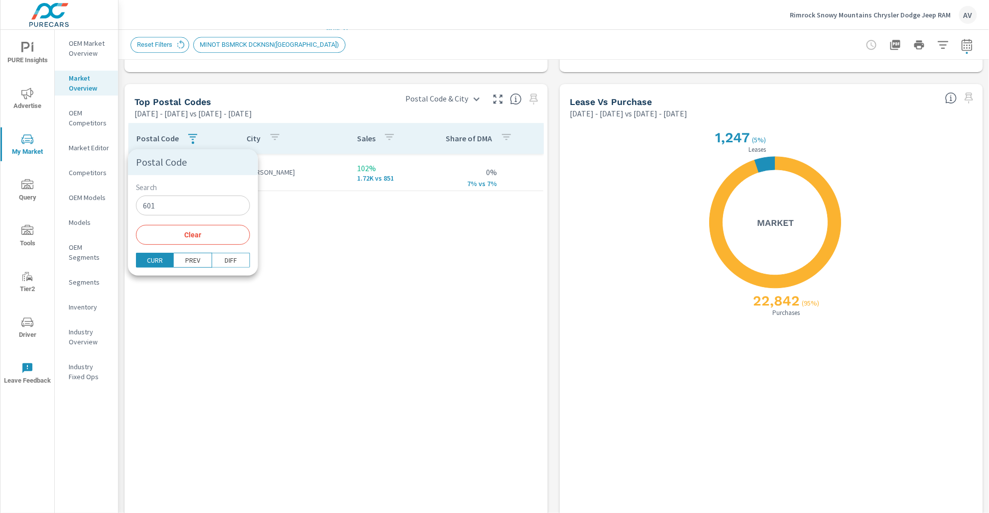
click at [189, 236] on span "Clear" at bounding box center [193, 235] width 102 height 9
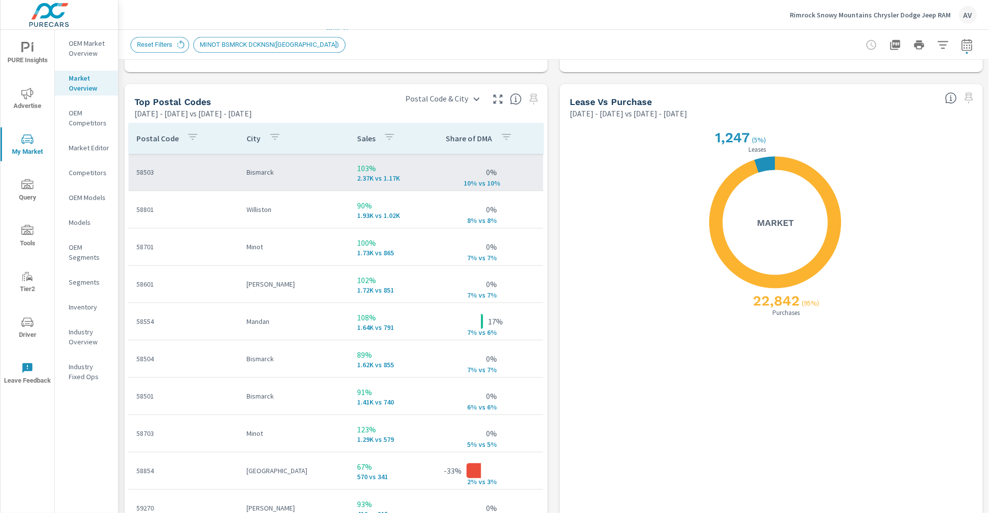
click at [264, 179] on td "Bismarck" at bounding box center [294, 172] width 111 height 26
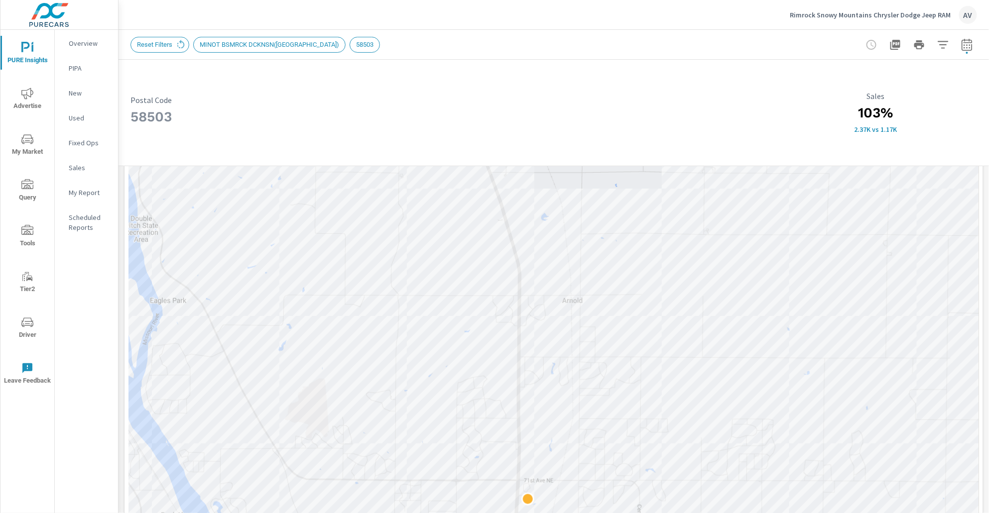
scroll to position [719, 0]
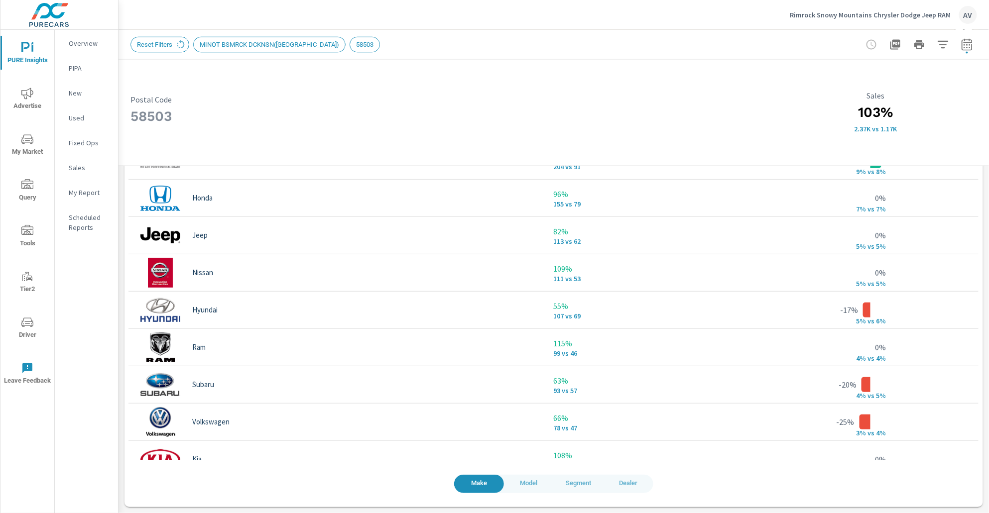
scroll to position [150, 0]
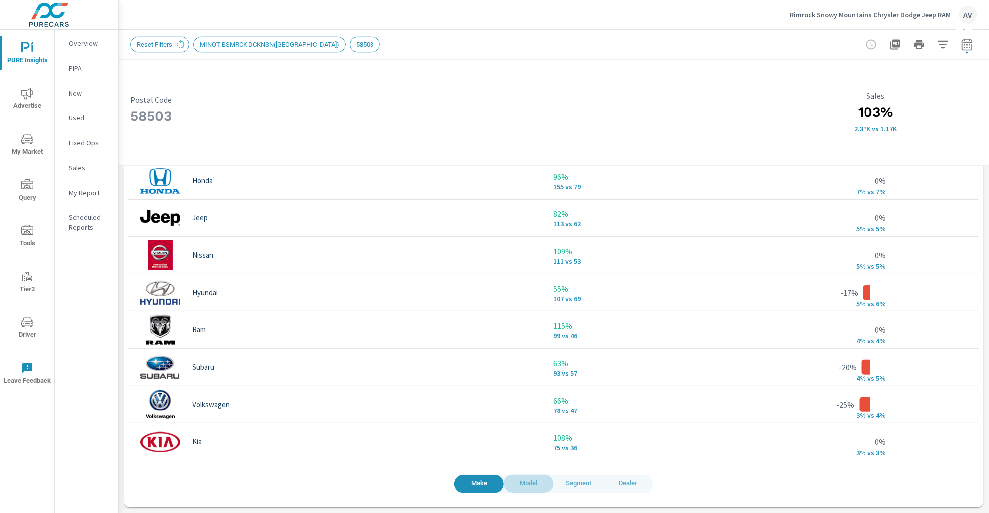
click at [525, 484] on span "Model" at bounding box center [529, 484] width 38 height 11
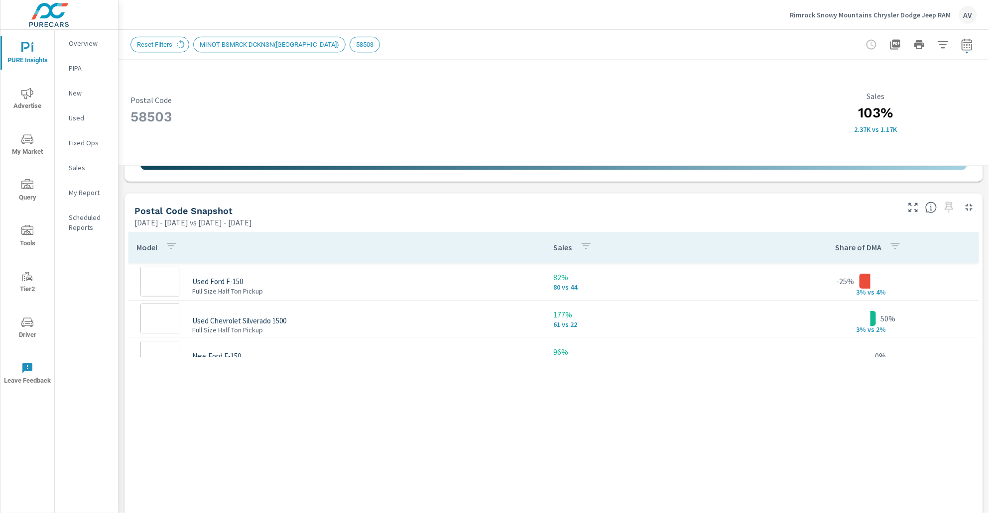
scroll to position [565, 0]
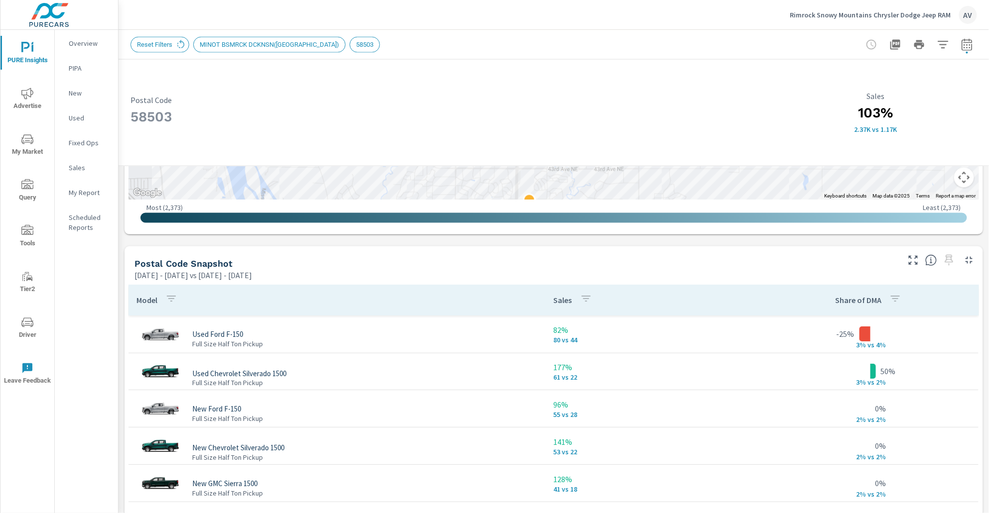
click at [117, 205] on nav "Overview PIPA New Used Fixed Ops Sales My Report Scheduled Reports" at bounding box center [86, 139] width 63 height 219
click at [957, 44] on button "button" at bounding box center [967, 45] width 20 height 20
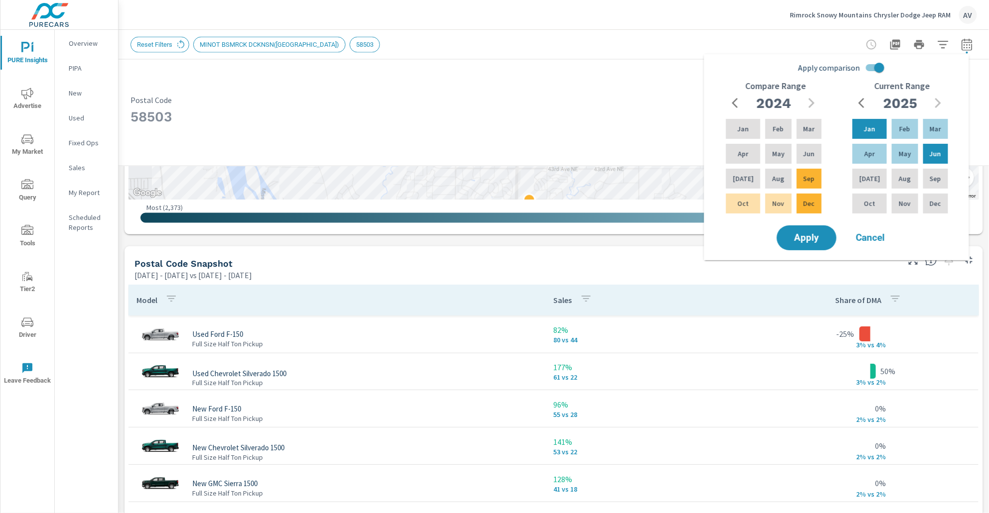
click at [700, 39] on div "Reset Filters MINOT BSMRCK DCKNSN(WLSTN) 58503" at bounding box center [483, 45] width 707 height 16
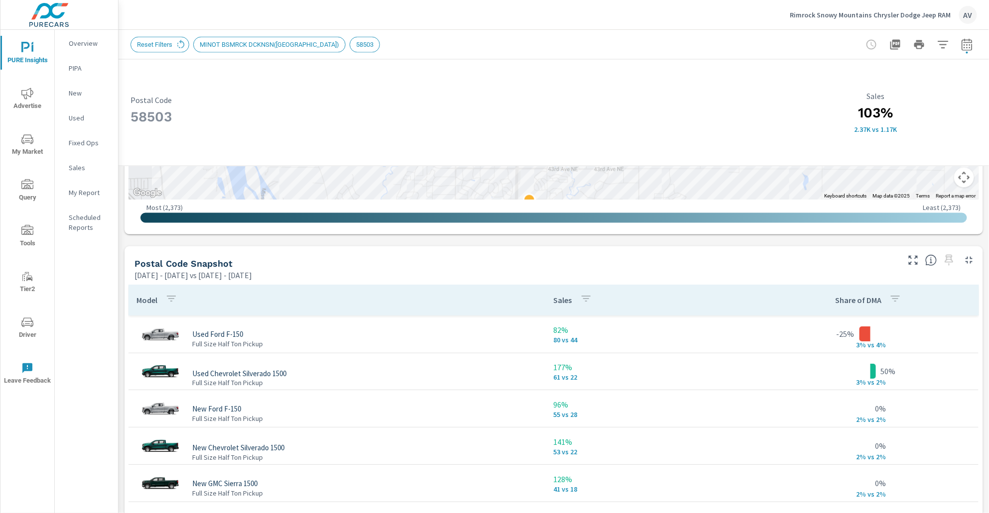
click at [968, 20] on div "AV" at bounding box center [968, 15] width 18 height 18
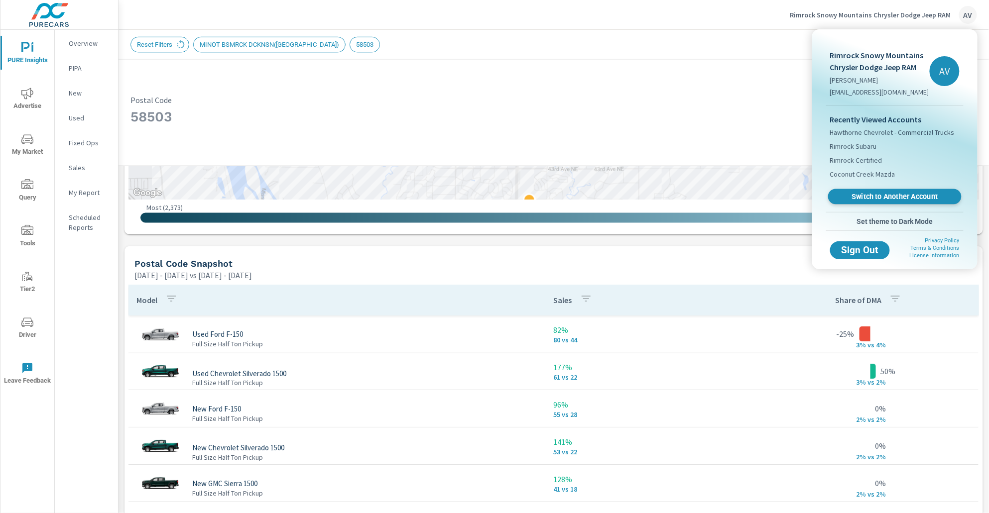
click at [917, 195] on span "Switch to Another Account" at bounding box center [895, 196] width 122 height 9
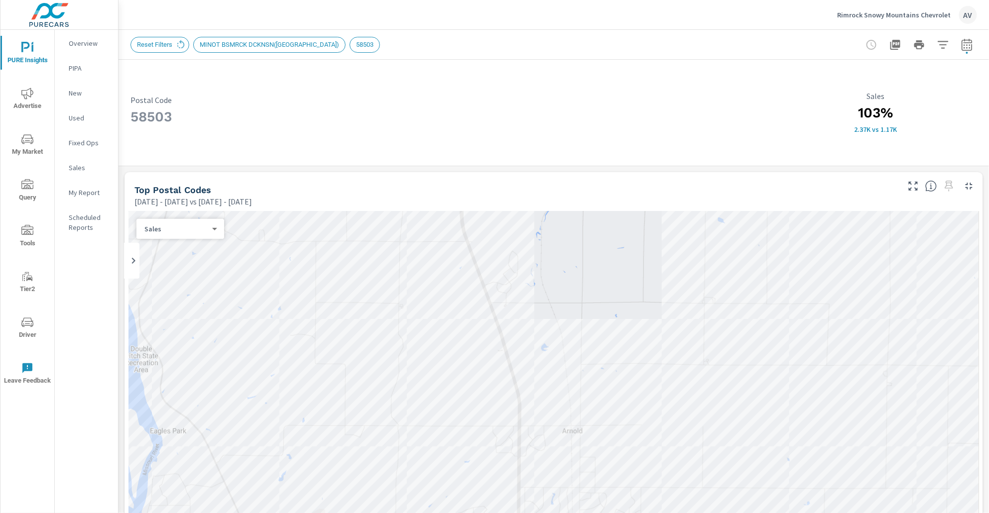
click at [516, 37] on div "Reset Filters MINOT BSMRCK DCKNSN(WLSTN) 58503" at bounding box center [483, 45] width 707 height 16
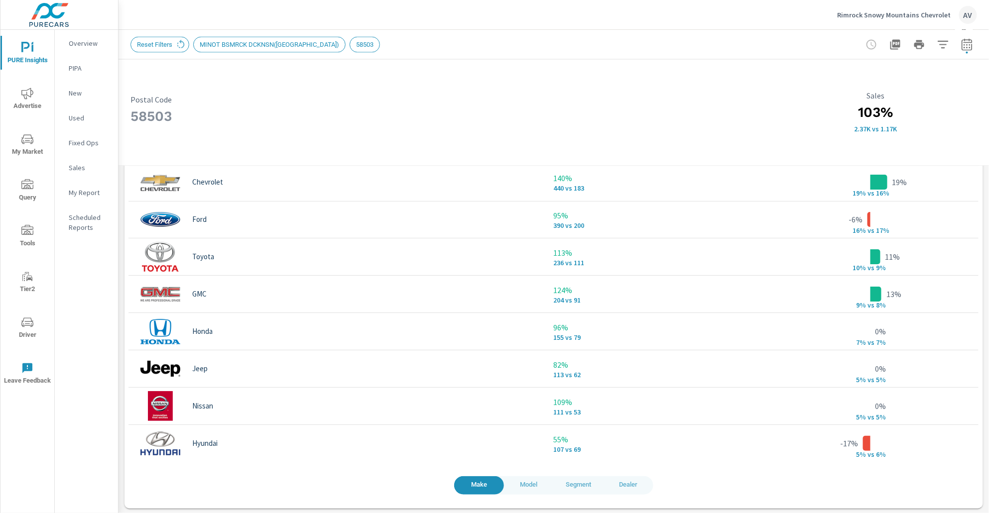
scroll to position [719, 0]
click at [526, 487] on span "Model" at bounding box center [529, 484] width 38 height 11
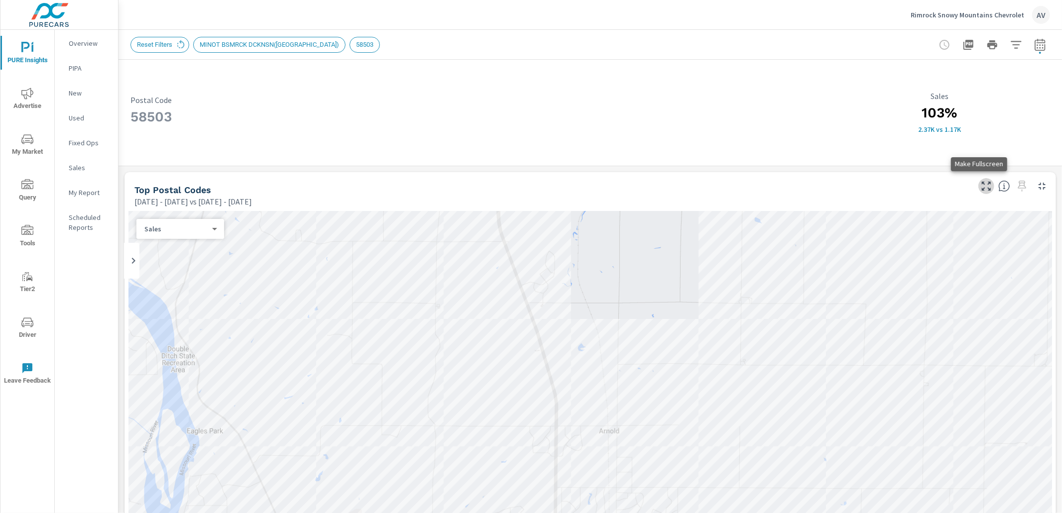
click at [981, 186] on icon "button" at bounding box center [987, 186] width 12 height 12
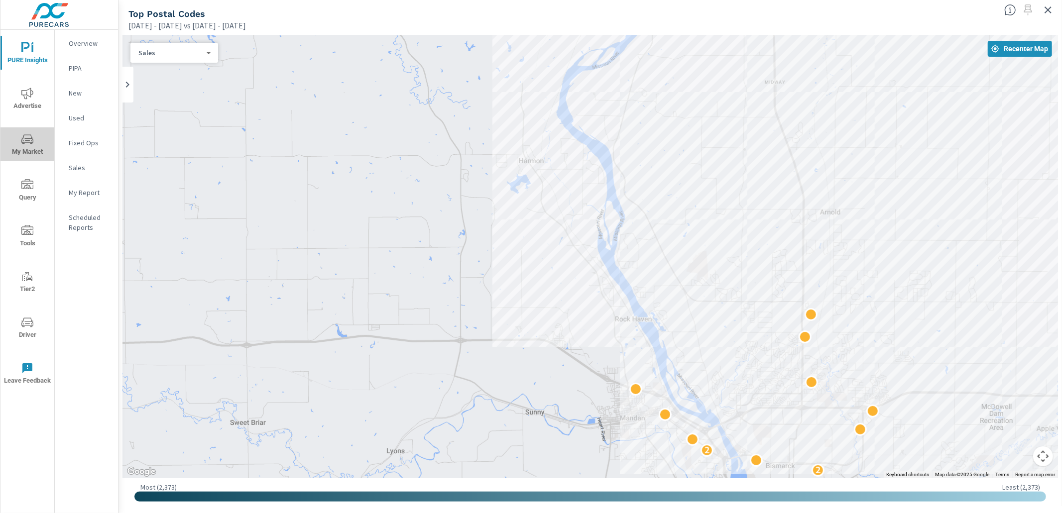
click at [30, 134] on icon "nav menu" at bounding box center [27, 138] width 12 height 9
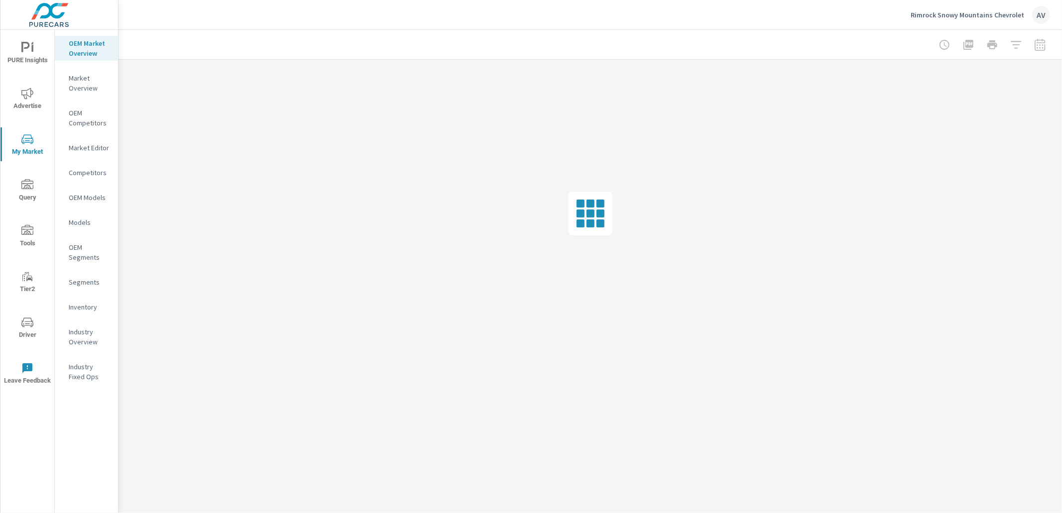
click at [69, 83] on p "Market Overview" at bounding box center [89, 83] width 41 height 20
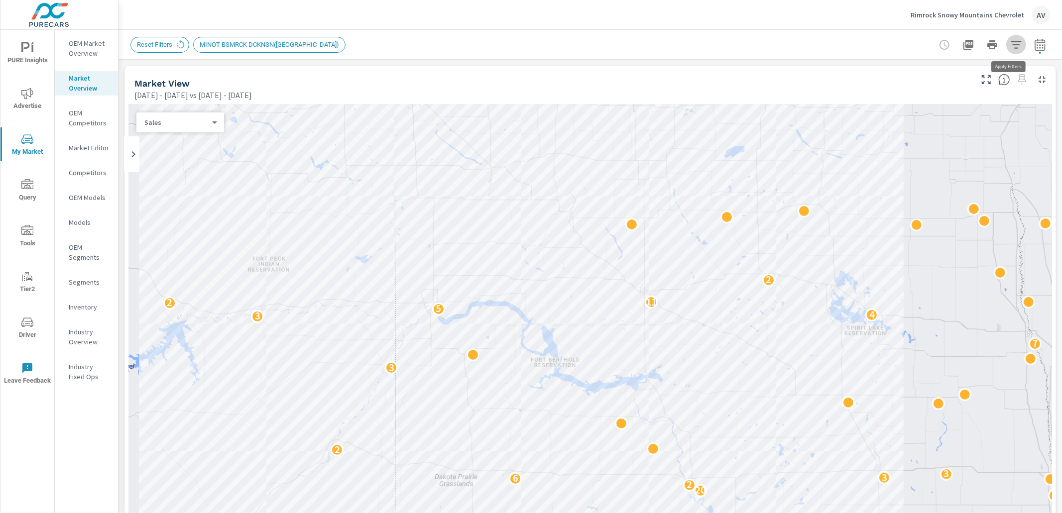
click at [989, 46] on icon "button" at bounding box center [1017, 45] width 12 height 12
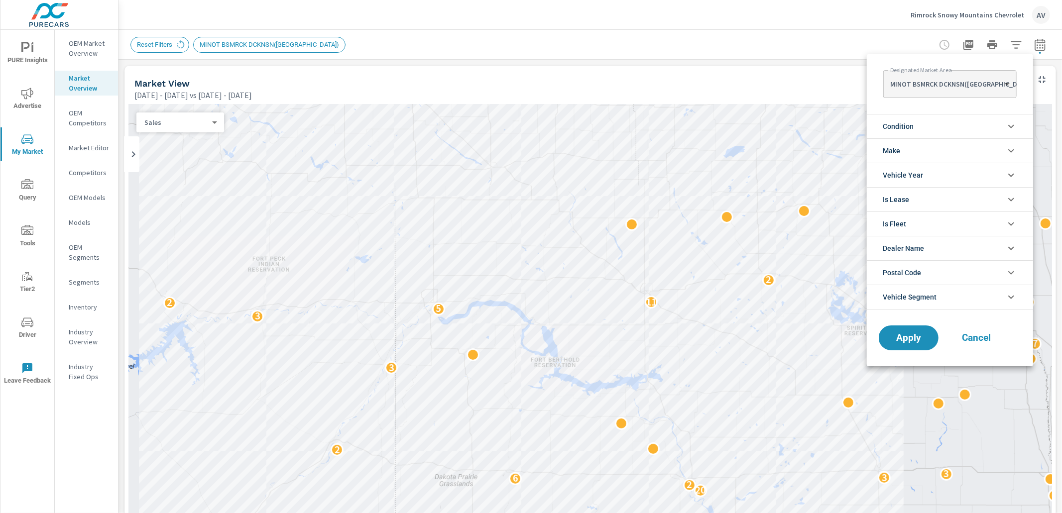
click at [927, 153] on li "Make" at bounding box center [950, 150] width 166 height 24
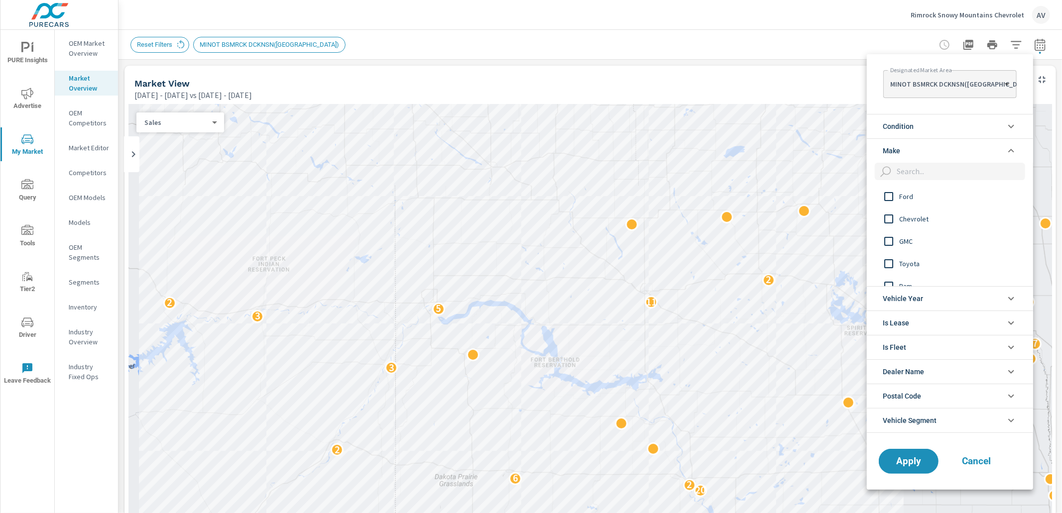
click at [887, 190] on input "filter options" at bounding box center [889, 196] width 21 height 21
click at [889, 222] on input "filter options" at bounding box center [889, 219] width 21 height 21
click at [888, 210] on input "filter options" at bounding box center [889, 209] width 21 height 21
click at [887, 232] on input "filter options" at bounding box center [889, 232] width 21 height 21
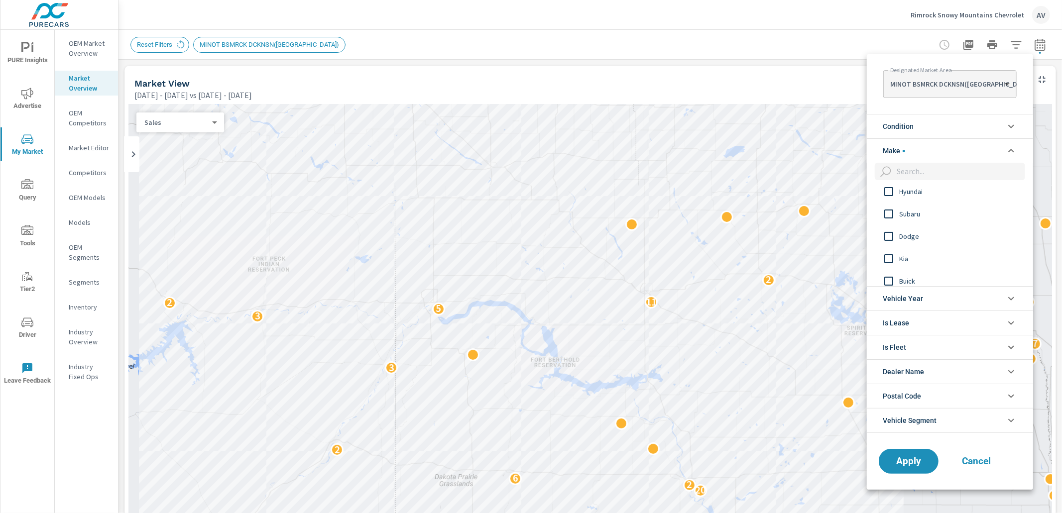
scroll to position [186, 0]
click at [892, 235] on div "Nissan Hyundai Subaru Dodge Kia Buick Volkswagen Lincoln" at bounding box center [941, 235] width 149 height 101
click at [889, 234] on input "filter options" at bounding box center [889, 234] width 21 height 21
click at [886, 215] on input "filter options" at bounding box center [889, 217] width 21 height 21
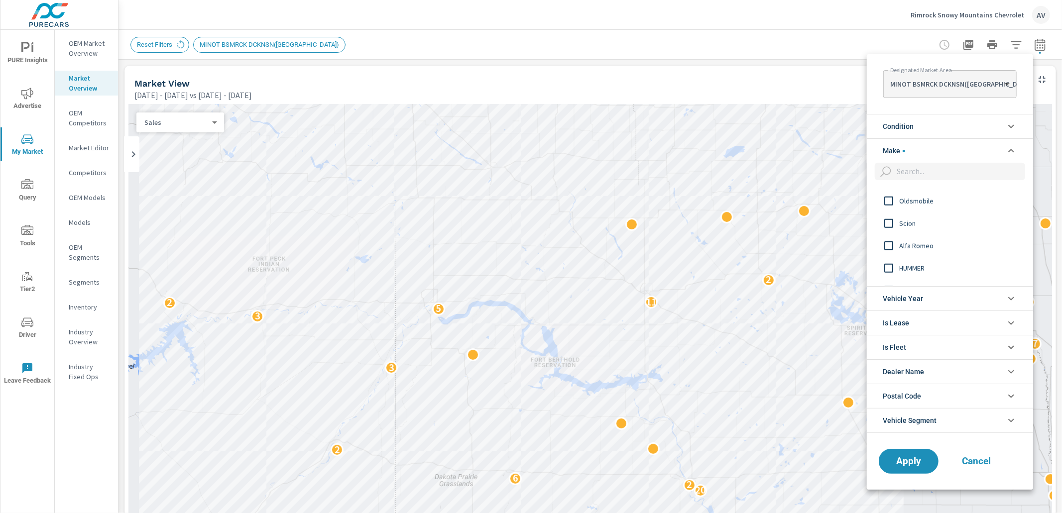
scroll to position [871, 0]
click at [927, 462] on span "Apply" at bounding box center [908, 461] width 41 height 9
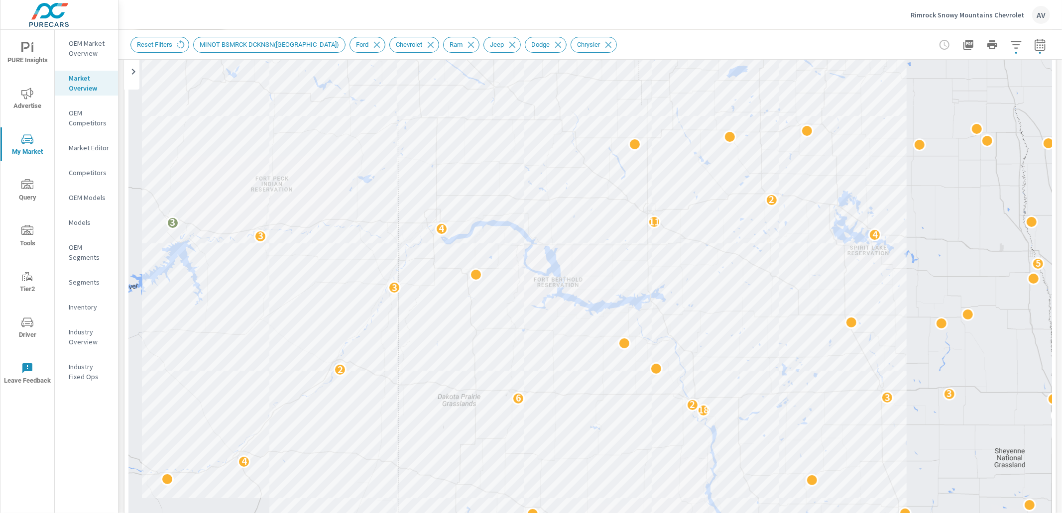
scroll to position [76, 0]
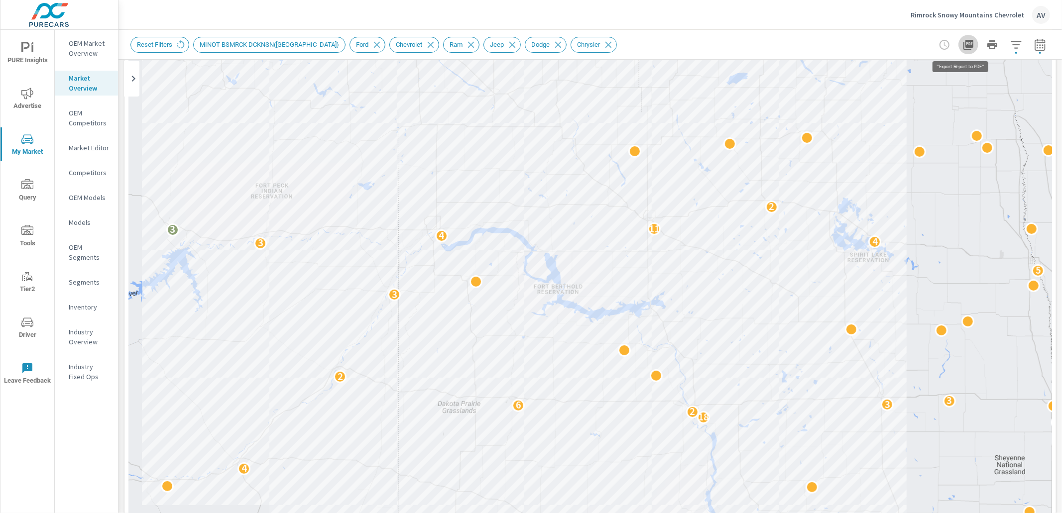
click at [964, 42] on icon "button" at bounding box center [969, 45] width 10 height 10
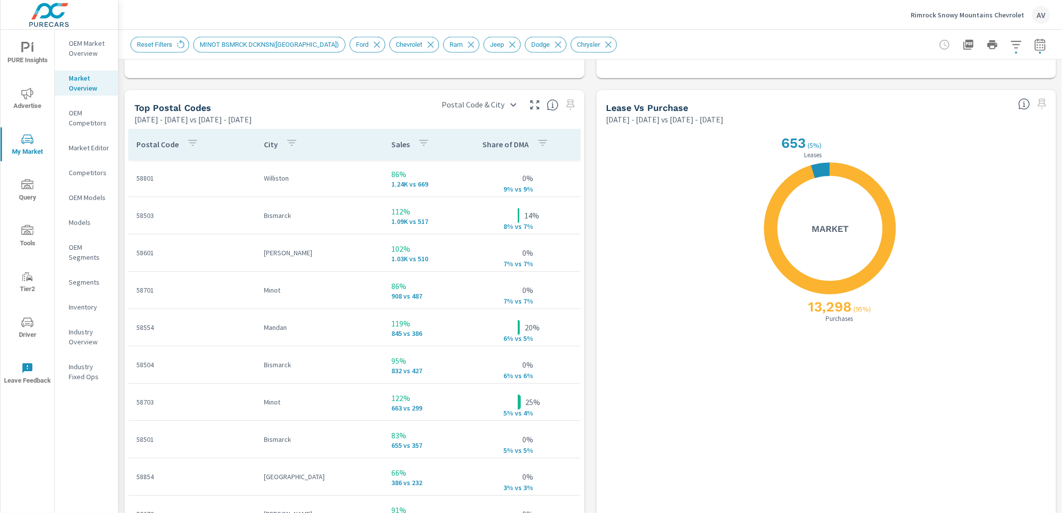
scroll to position [1054, 0]
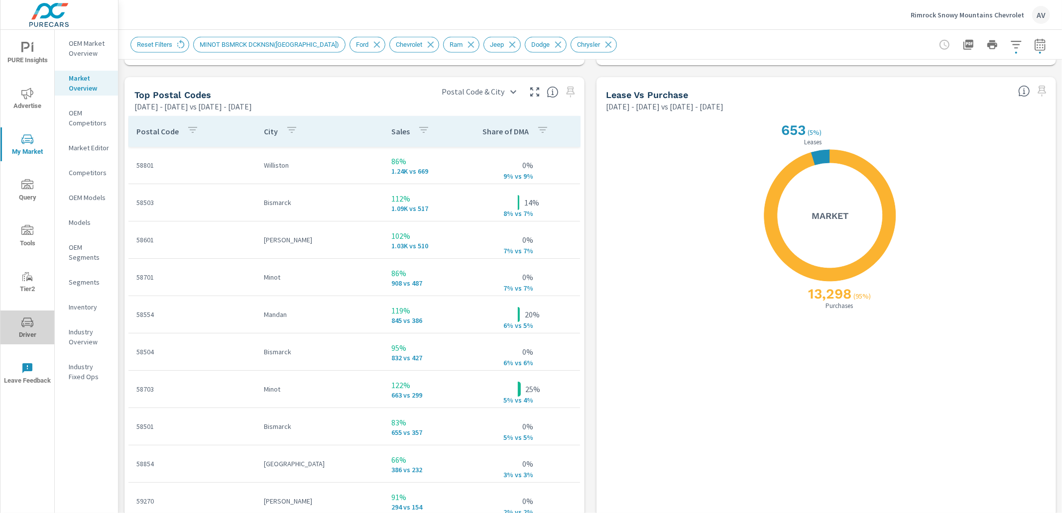
click at [27, 321] on icon "nav menu" at bounding box center [27, 323] width 12 height 12
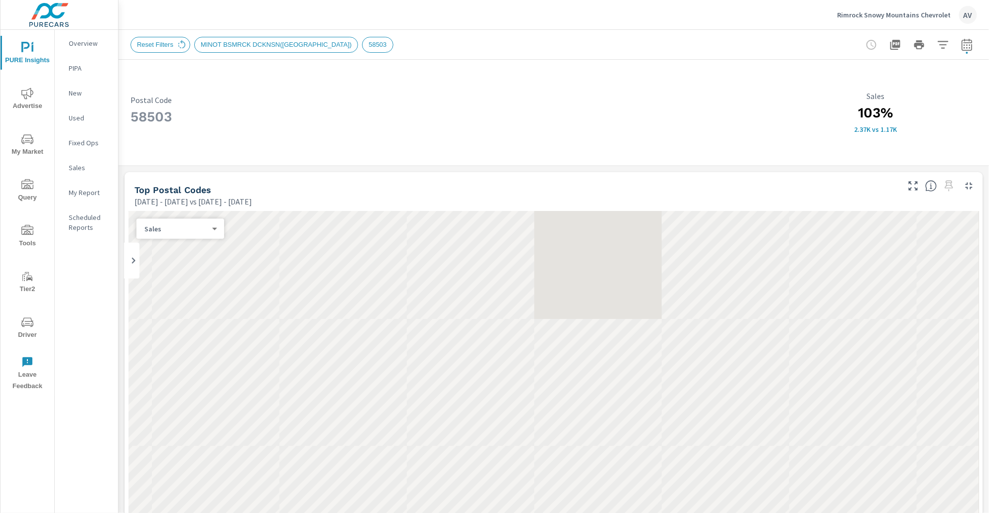
click at [972, 19] on div "AV" at bounding box center [968, 15] width 18 height 18
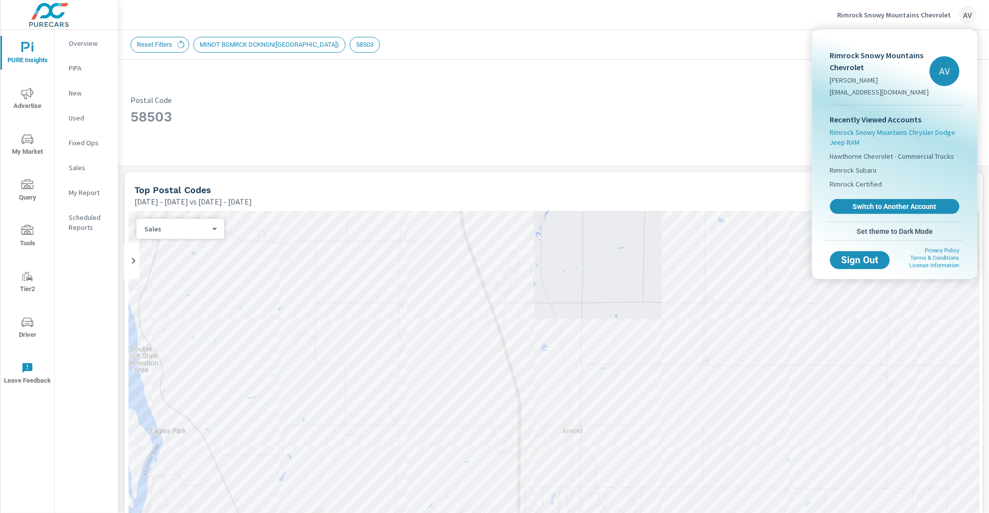
click at [913, 130] on span "Rimrock Snowy Mountains Chrysler Dodge Jeep RAM" at bounding box center [894, 137] width 129 height 20
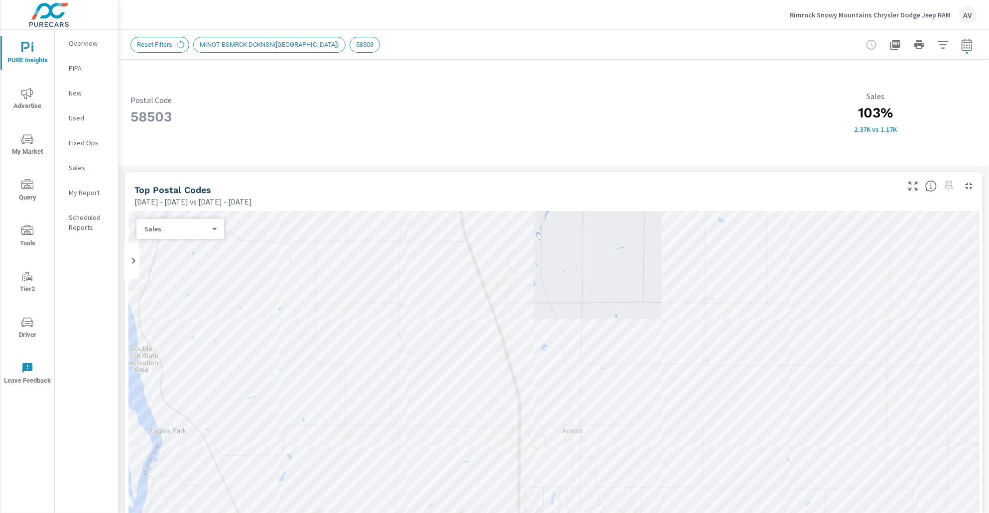
click at [350, 43] on span "58503" at bounding box center [364, 44] width 29 height 7
click at [34, 152] on span "My Market" at bounding box center [27, 145] width 48 height 24
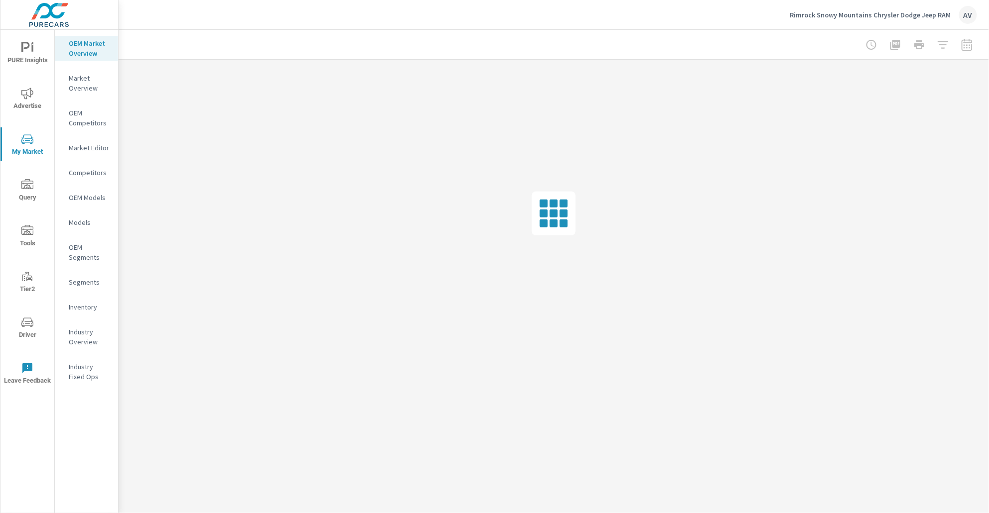
click at [77, 84] on p "Market Overview" at bounding box center [89, 83] width 41 height 20
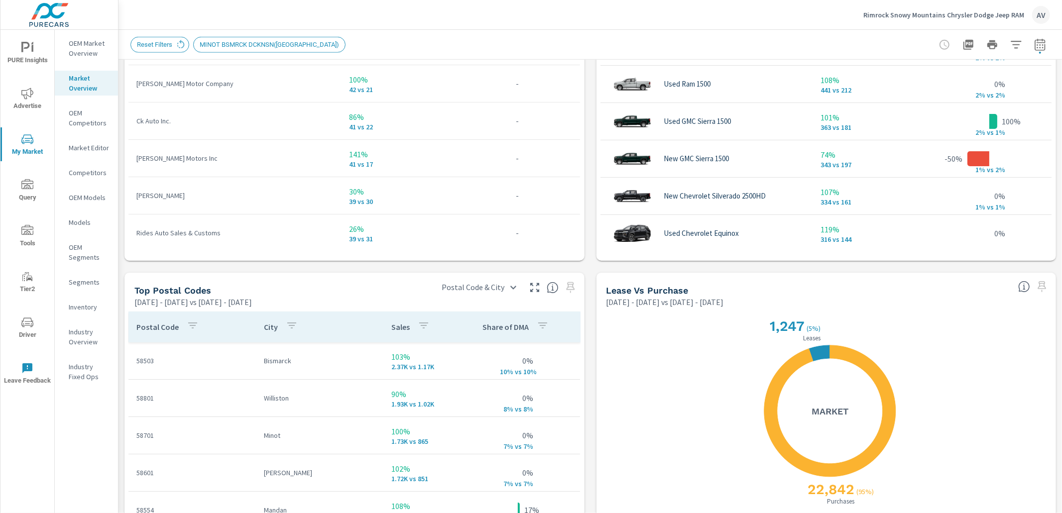
scroll to position [397, 0]
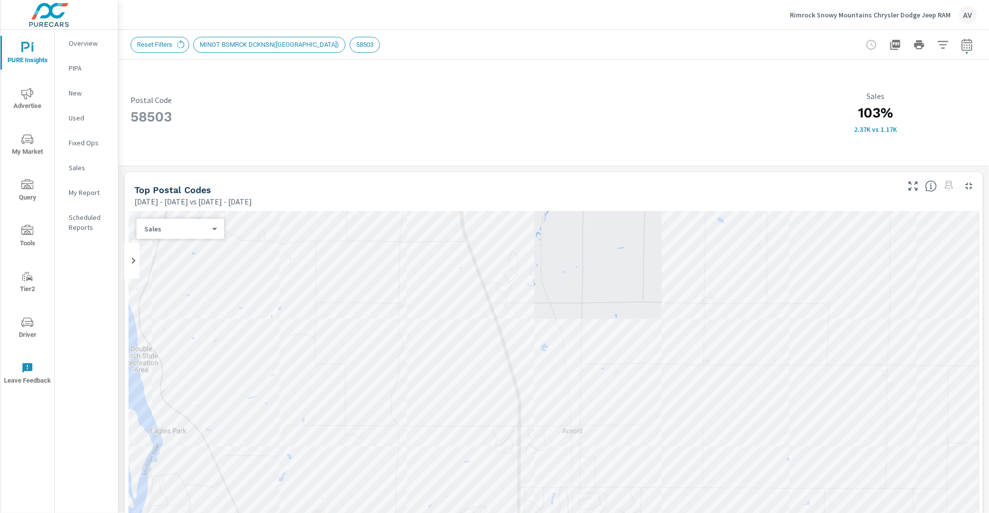
click at [962, 43] on icon "button" at bounding box center [967, 45] width 12 height 12
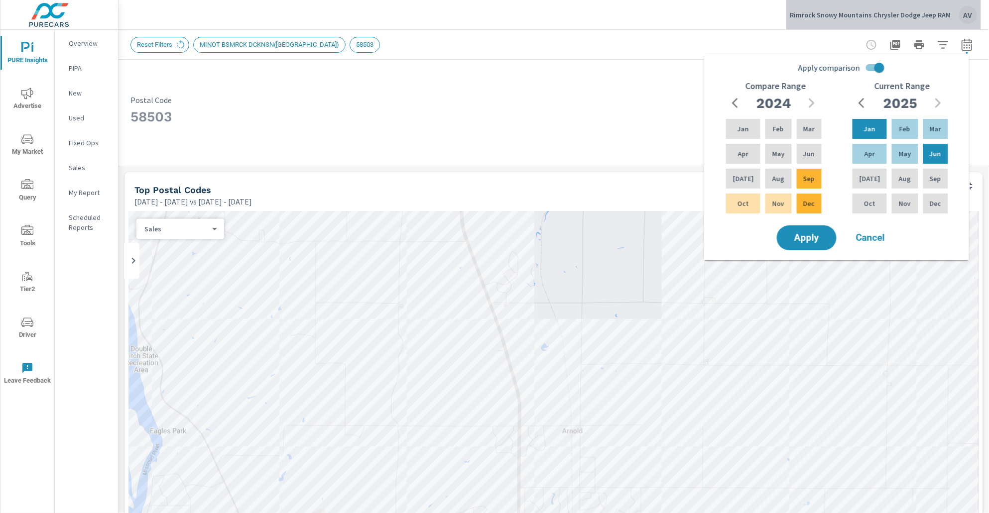
click at [964, 16] on div "AV" at bounding box center [968, 15] width 18 height 18
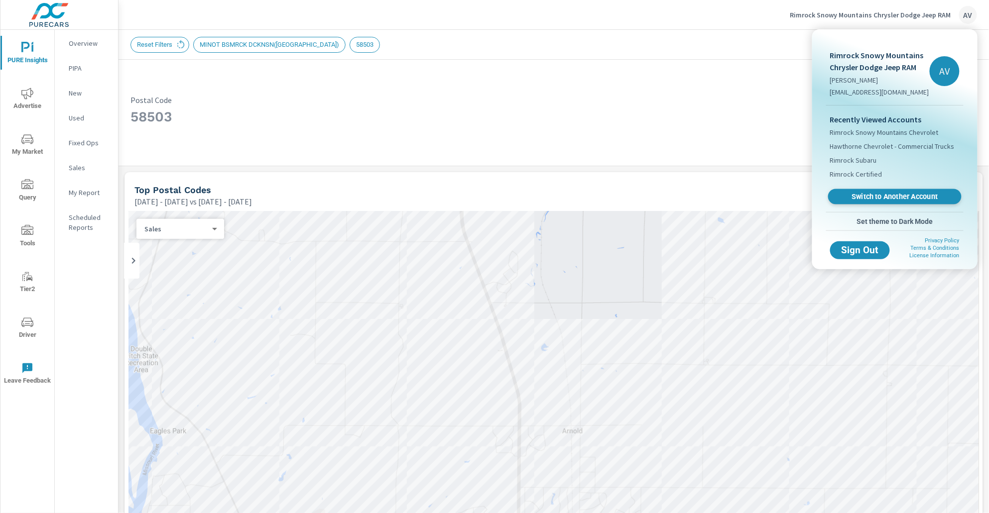
click at [923, 199] on span "Switch to Another Account" at bounding box center [895, 196] width 122 height 9
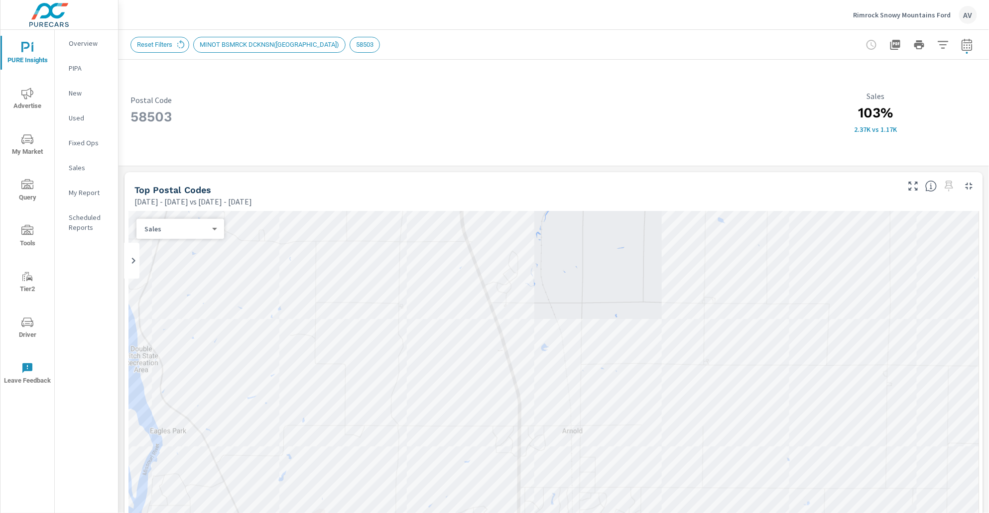
click at [21, 100] on span "Advertise" at bounding box center [27, 100] width 48 height 24
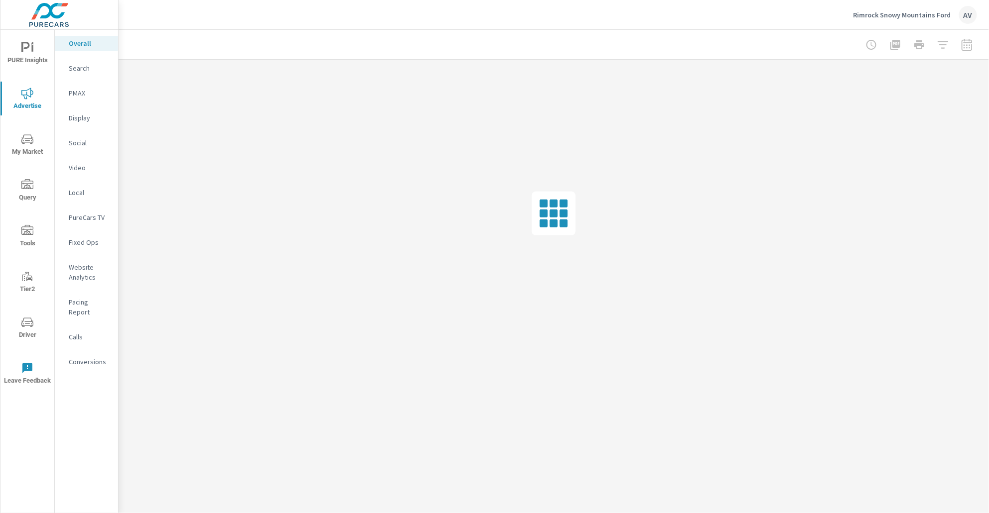
click at [29, 151] on span "My Market" at bounding box center [27, 145] width 48 height 24
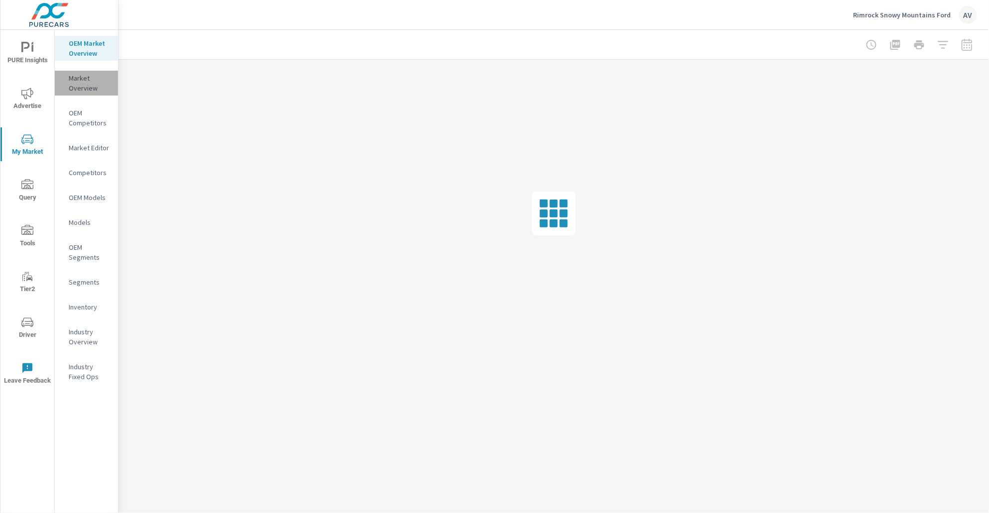
click at [80, 85] on p "Market Overview" at bounding box center [89, 83] width 41 height 20
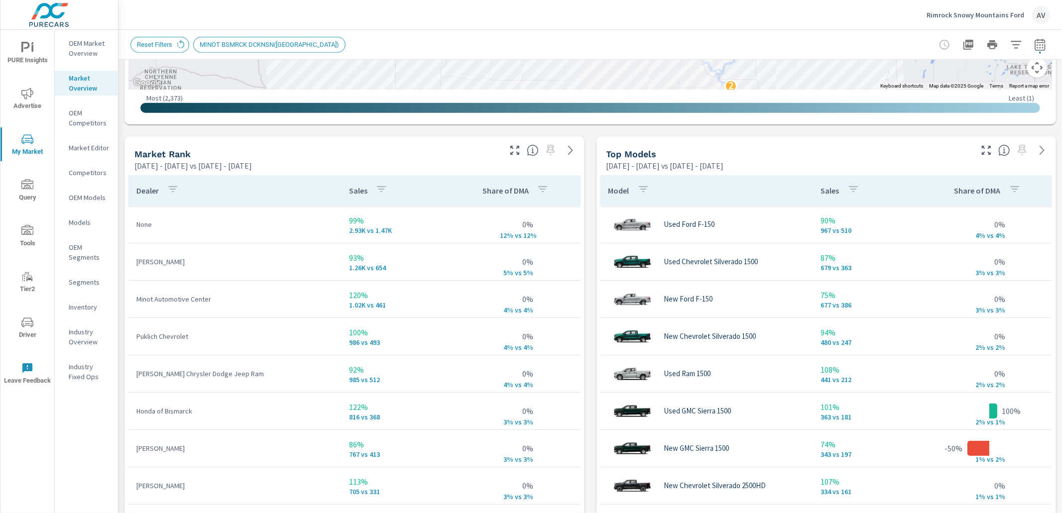
scroll to position [608, 0]
